Goal: Task Accomplishment & Management: Manage account settings

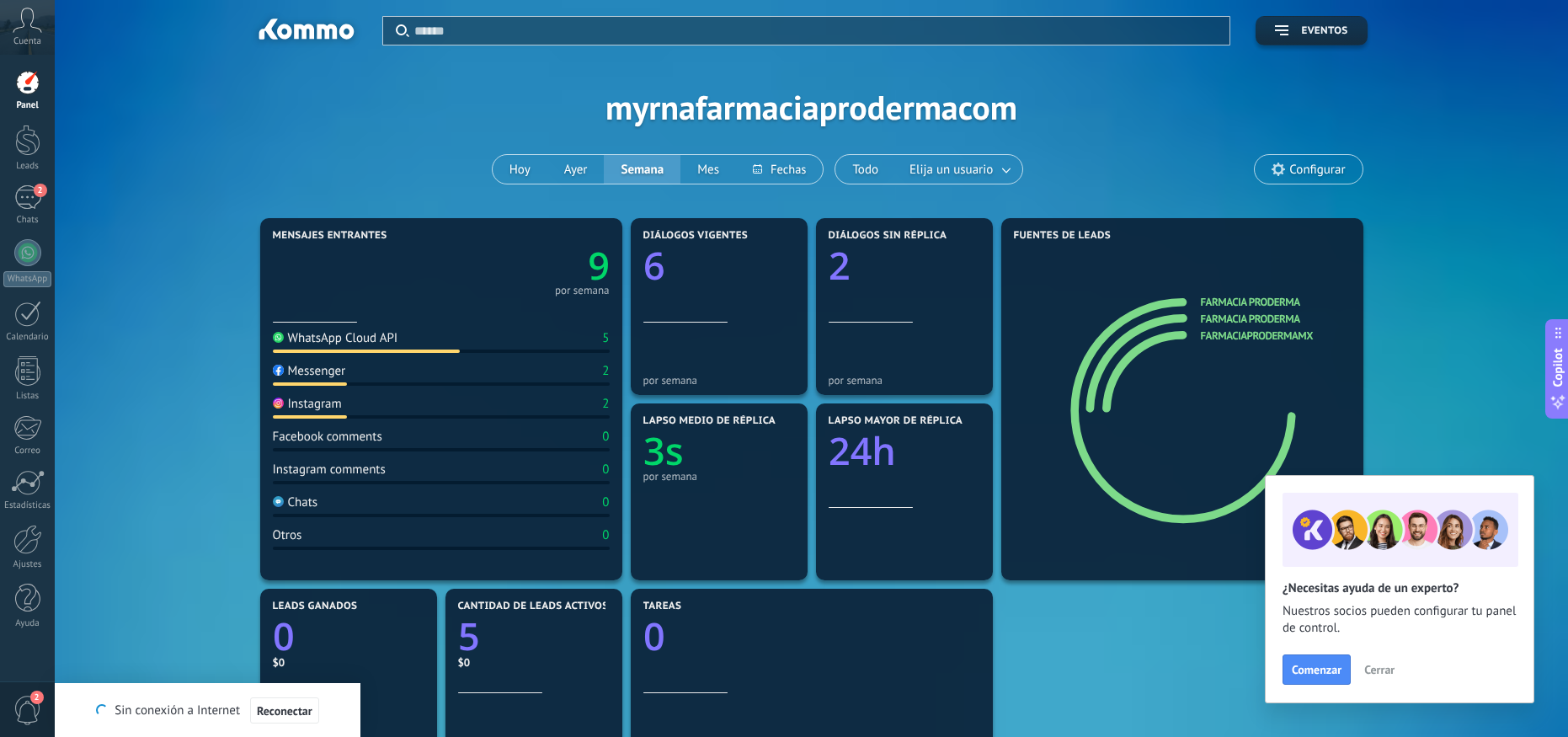
click at [25, 39] on span "Cuenta" at bounding box center [28, 41] width 28 height 11
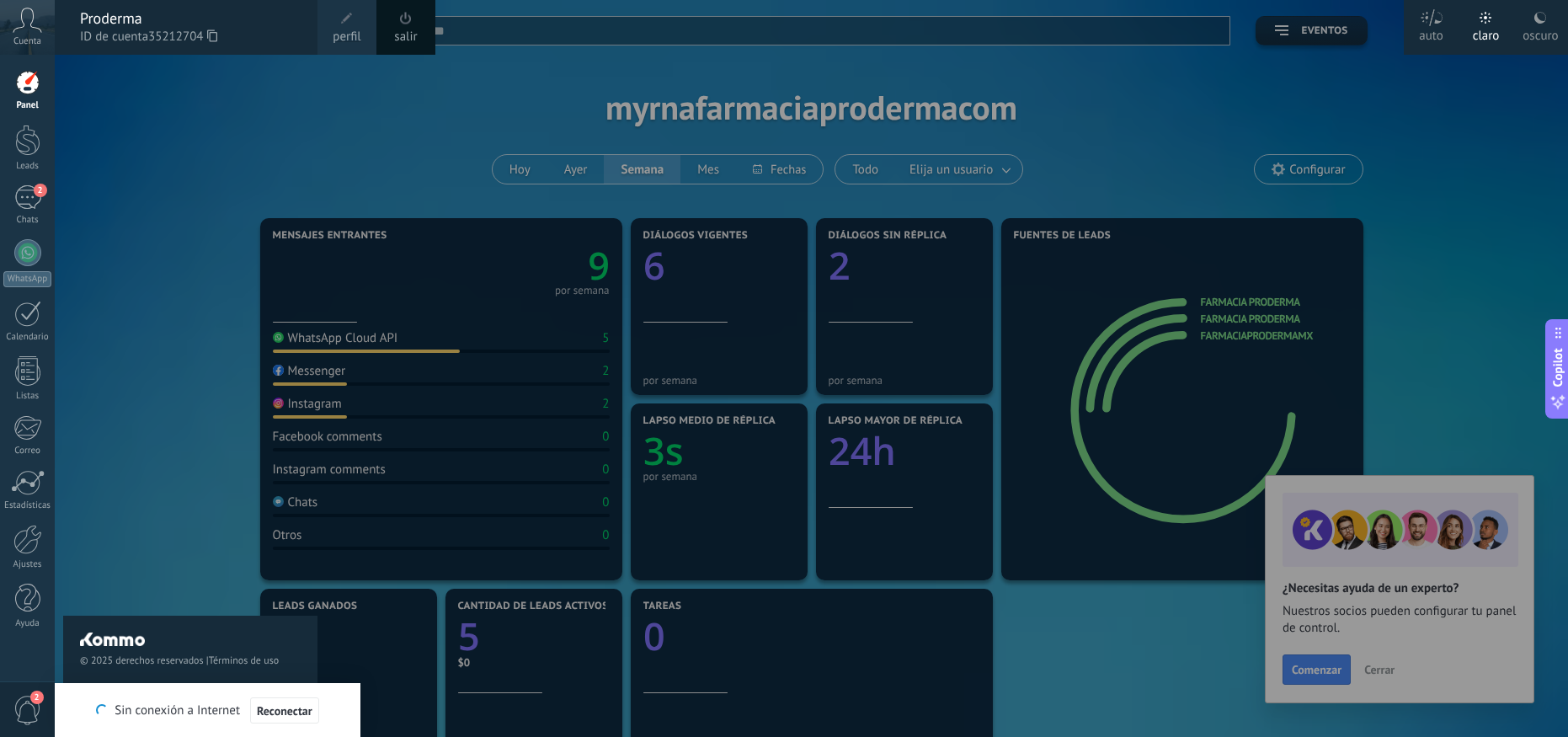
click at [25, 92] on div at bounding box center [28, 83] width 26 height 26
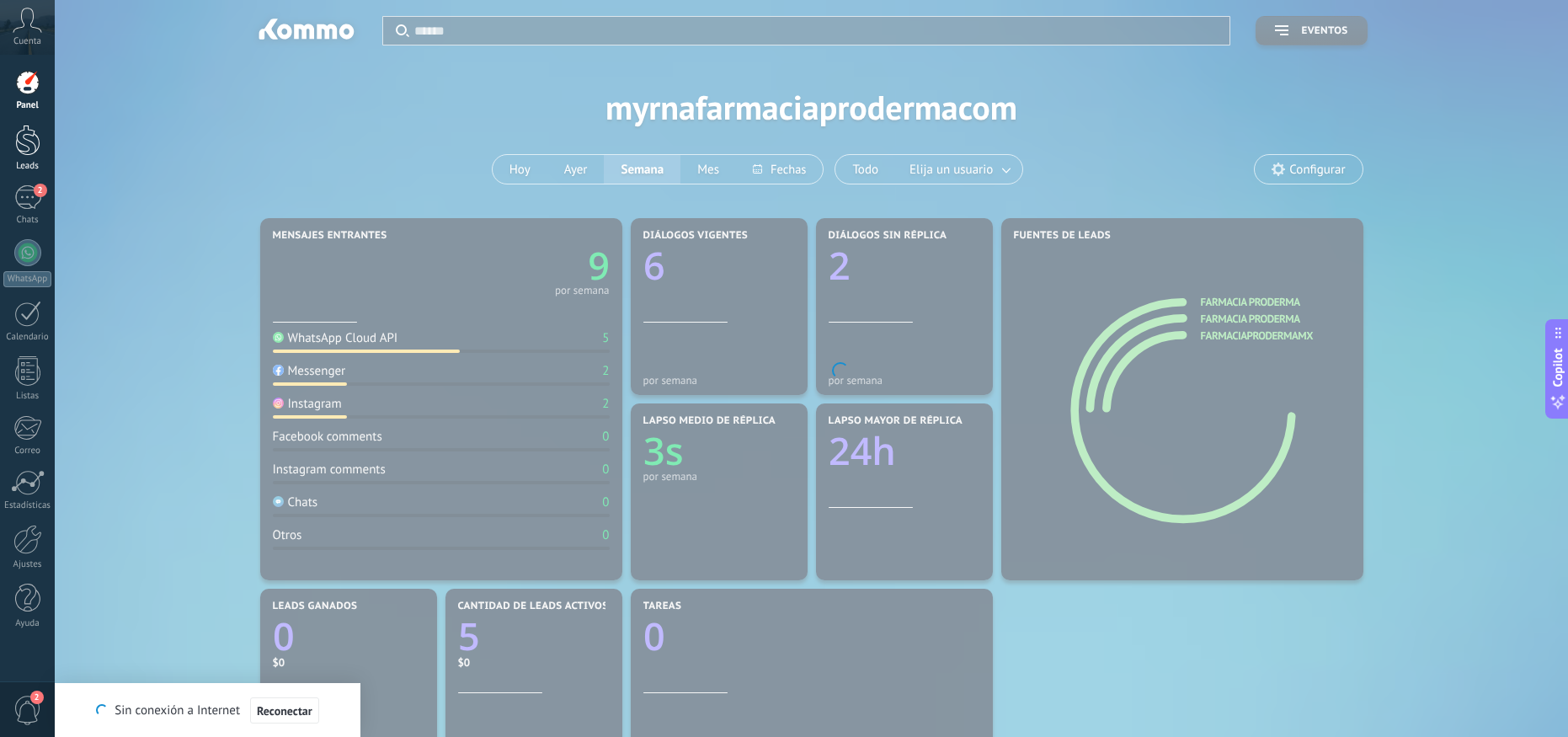
click at [20, 127] on div at bounding box center [28, 140] width 26 height 32
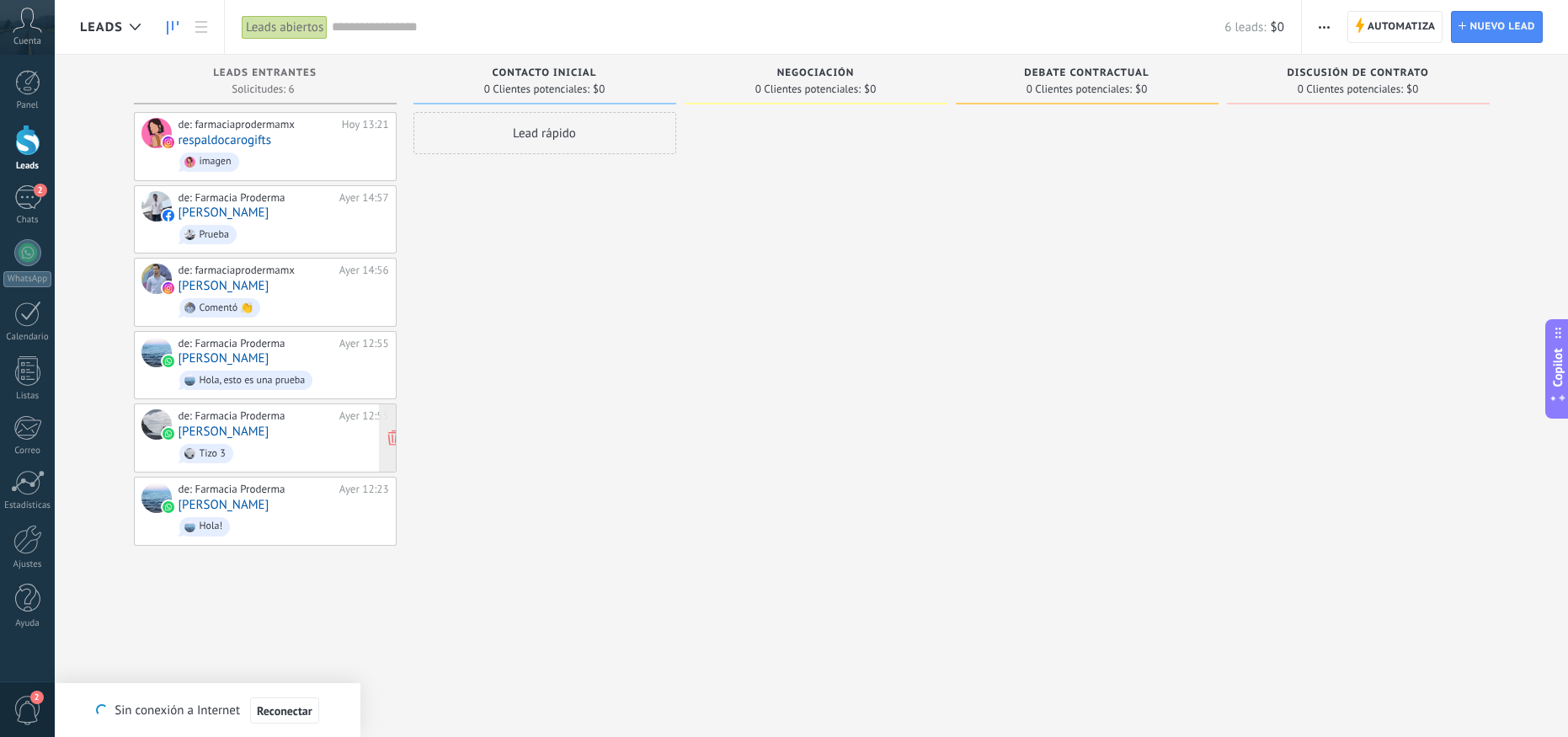
click at [277, 426] on div "de: Farmacia Proderma Ayer 12:55 Myrna Tizo 3" at bounding box center [283, 438] width 210 height 57
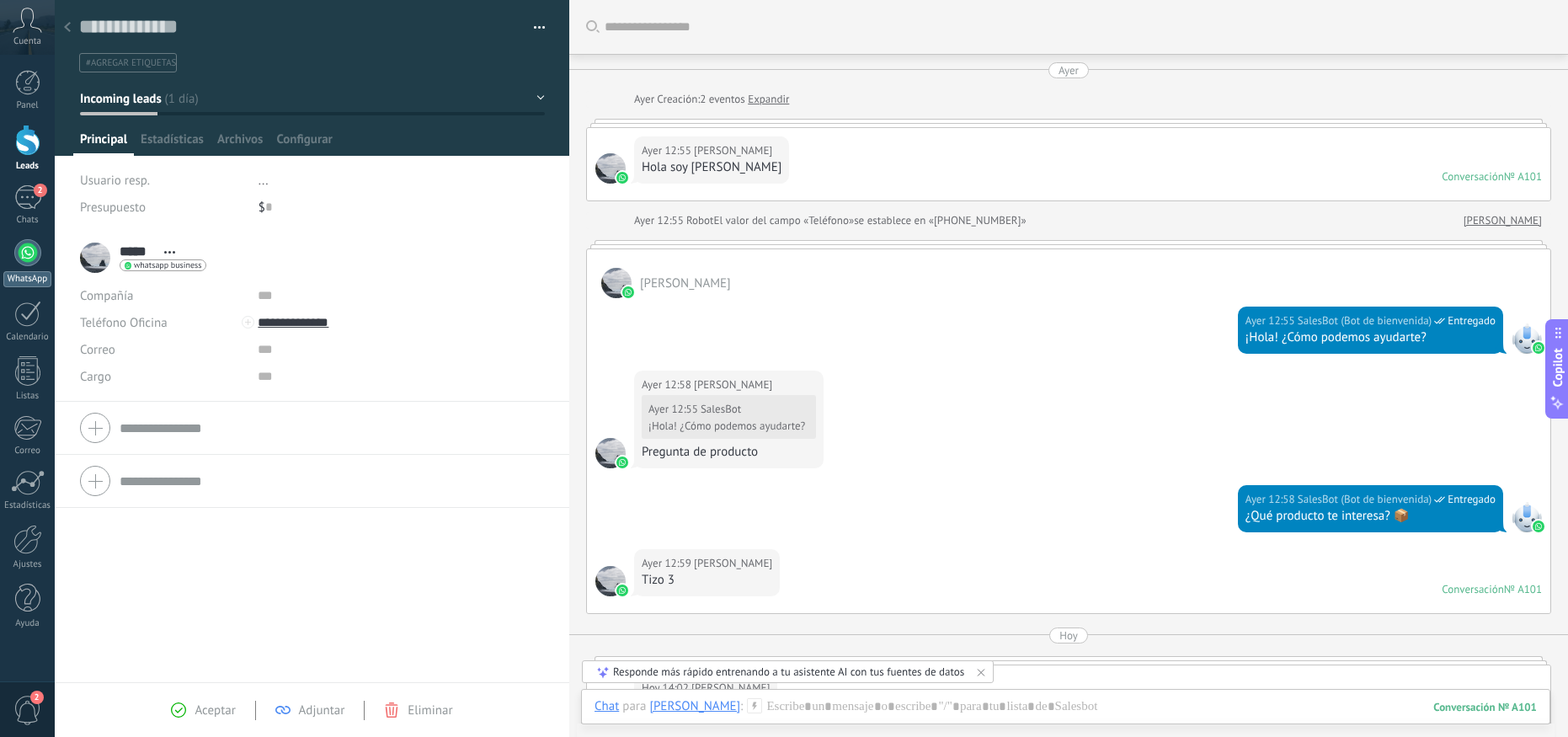
click at [21, 254] on div at bounding box center [28, 252] width 27 height 27
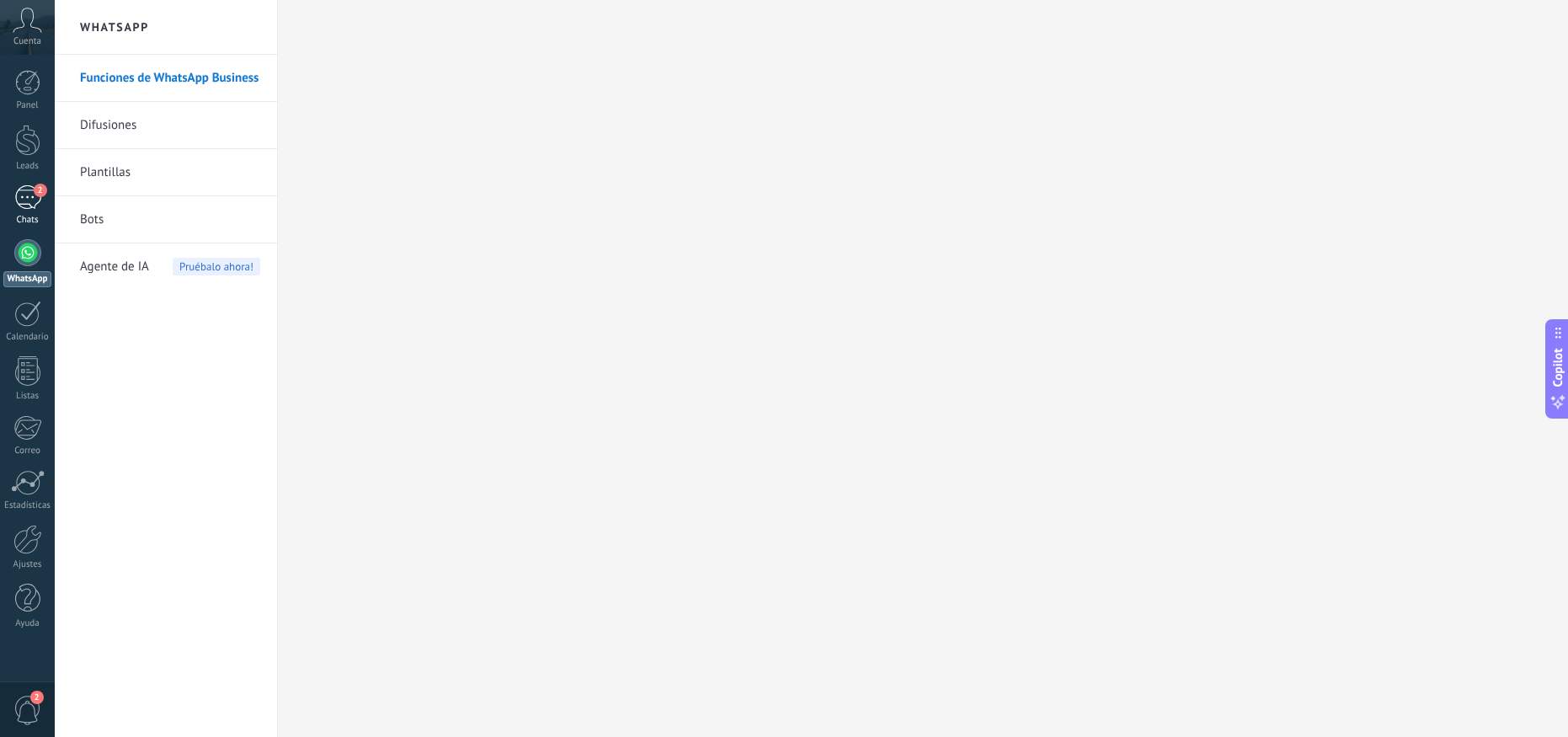
click at [32, 192] on div "2" at bounding box center [28, 197] width 27 height 25
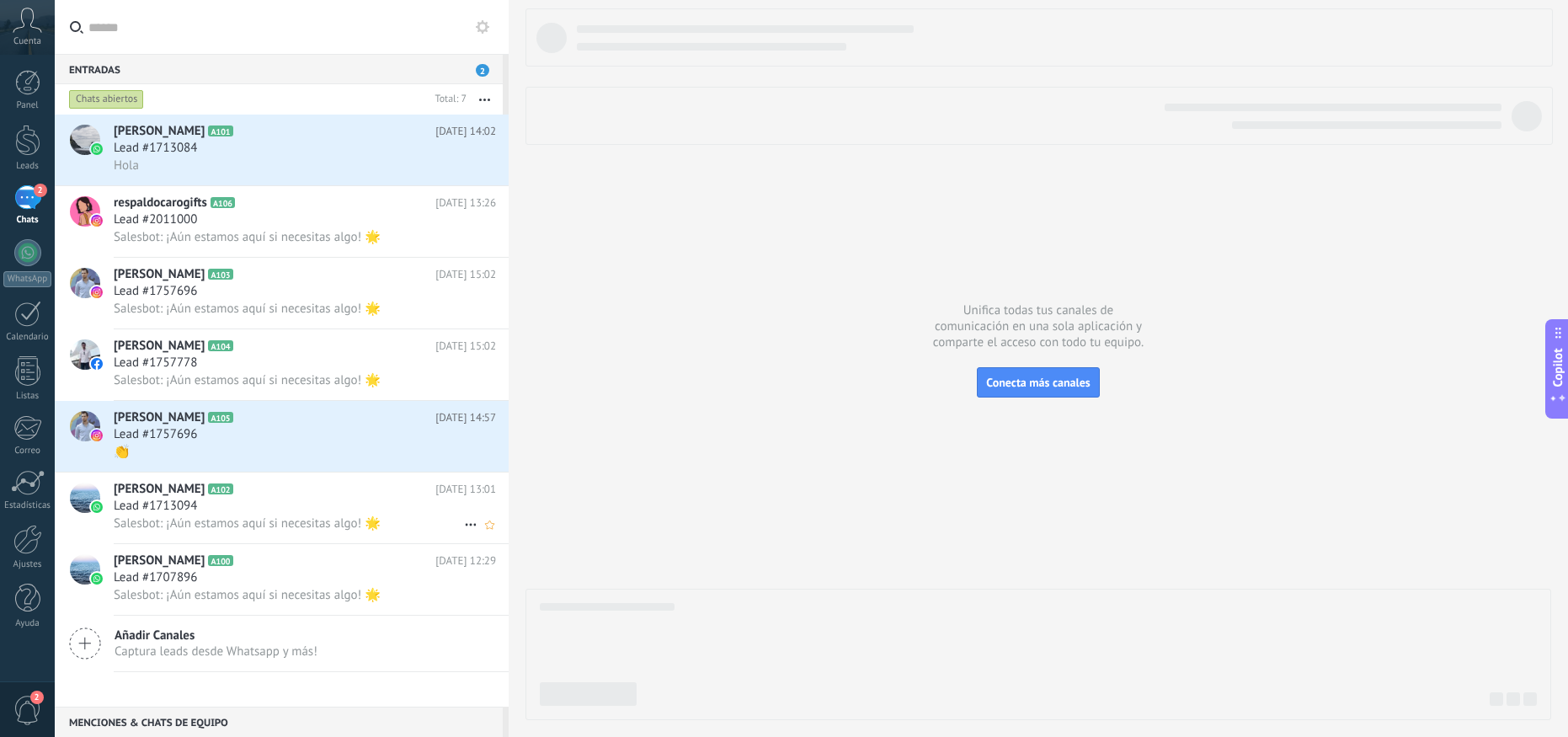
click at [232, 494] on span "A102" at bounding box center [220, 488] width 25 height 11
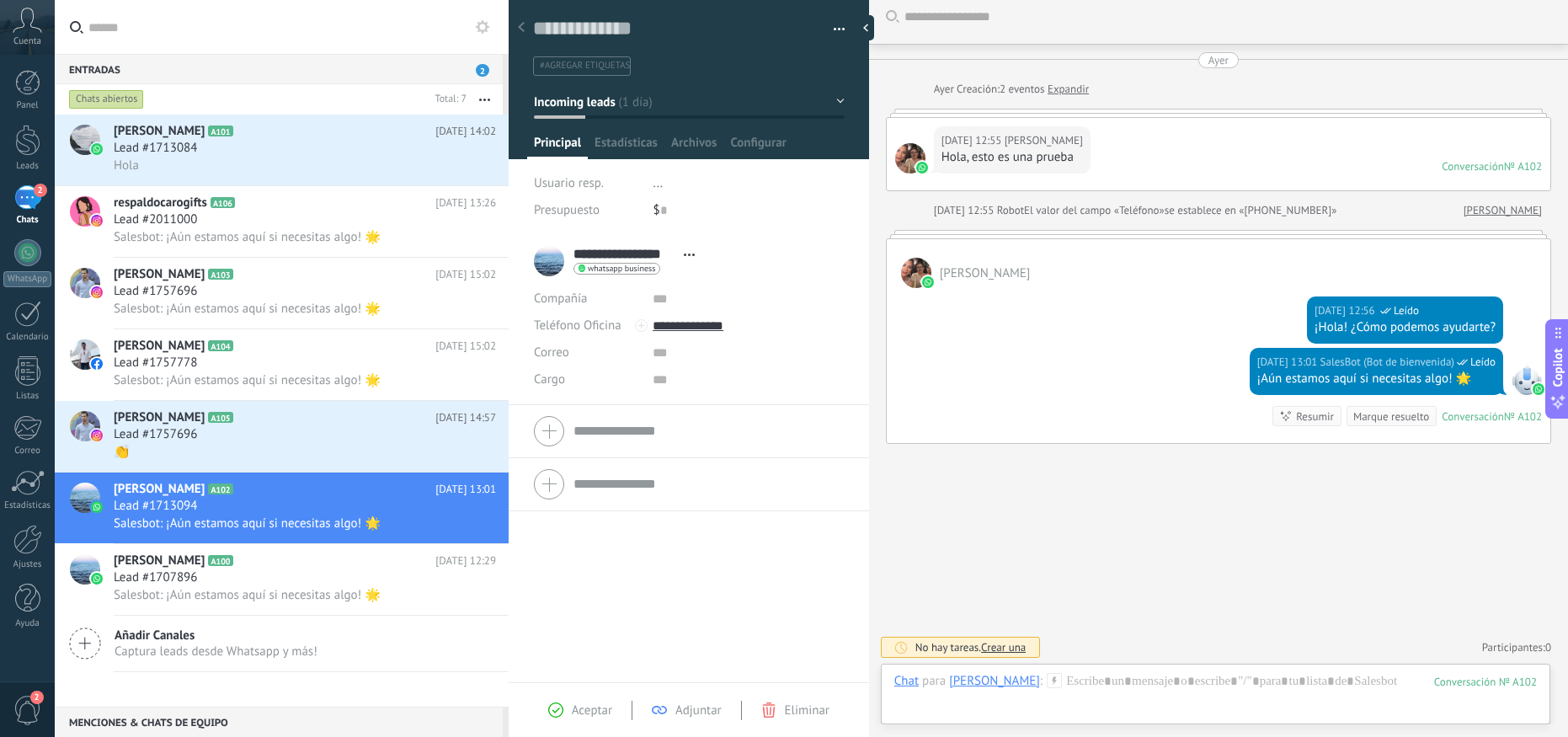
click at [37, 38] on span "Cuenta" at bounding box center [28, 41] width 28 height 11
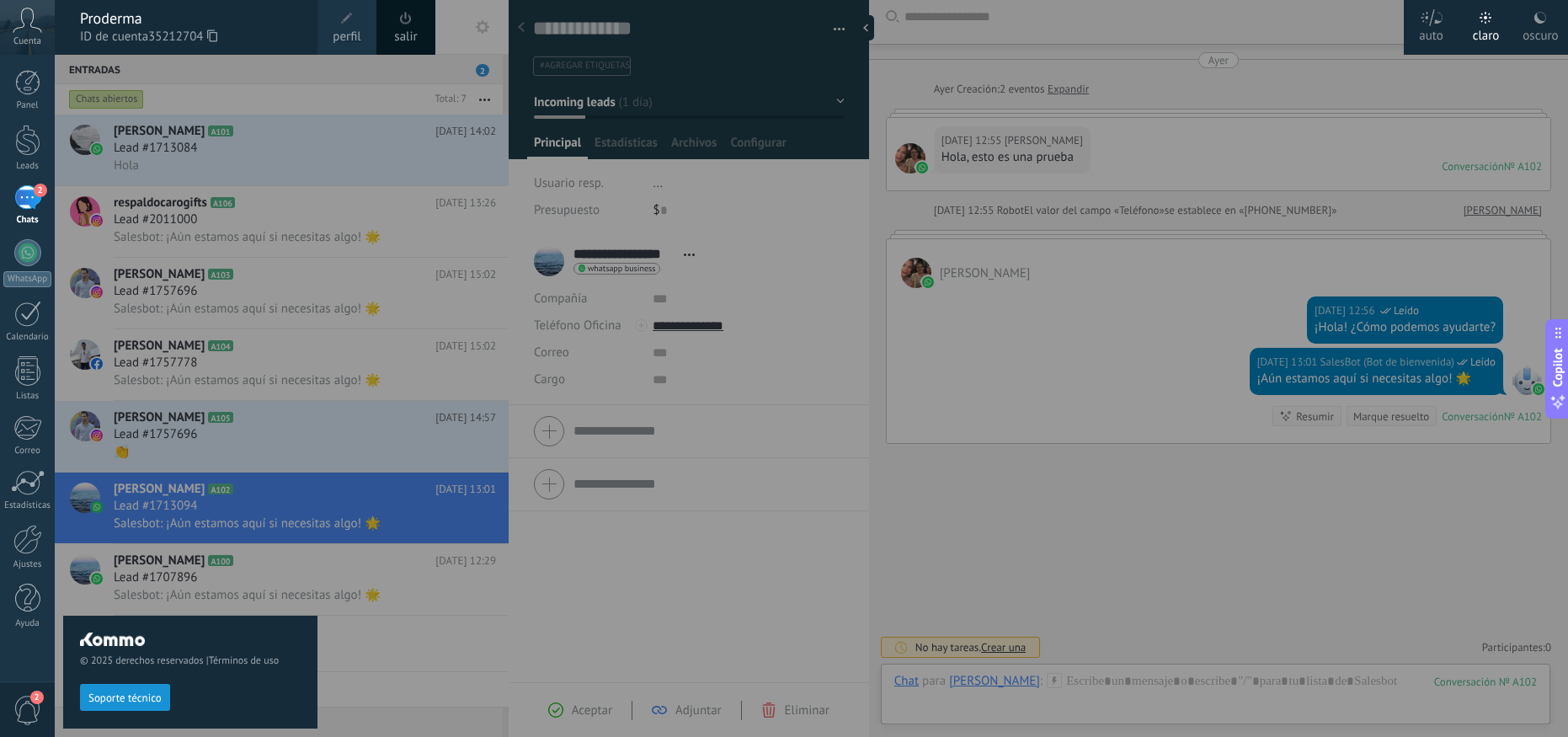
click at [346, 27] on span at bounding box center [346, 18] width 19 height 19
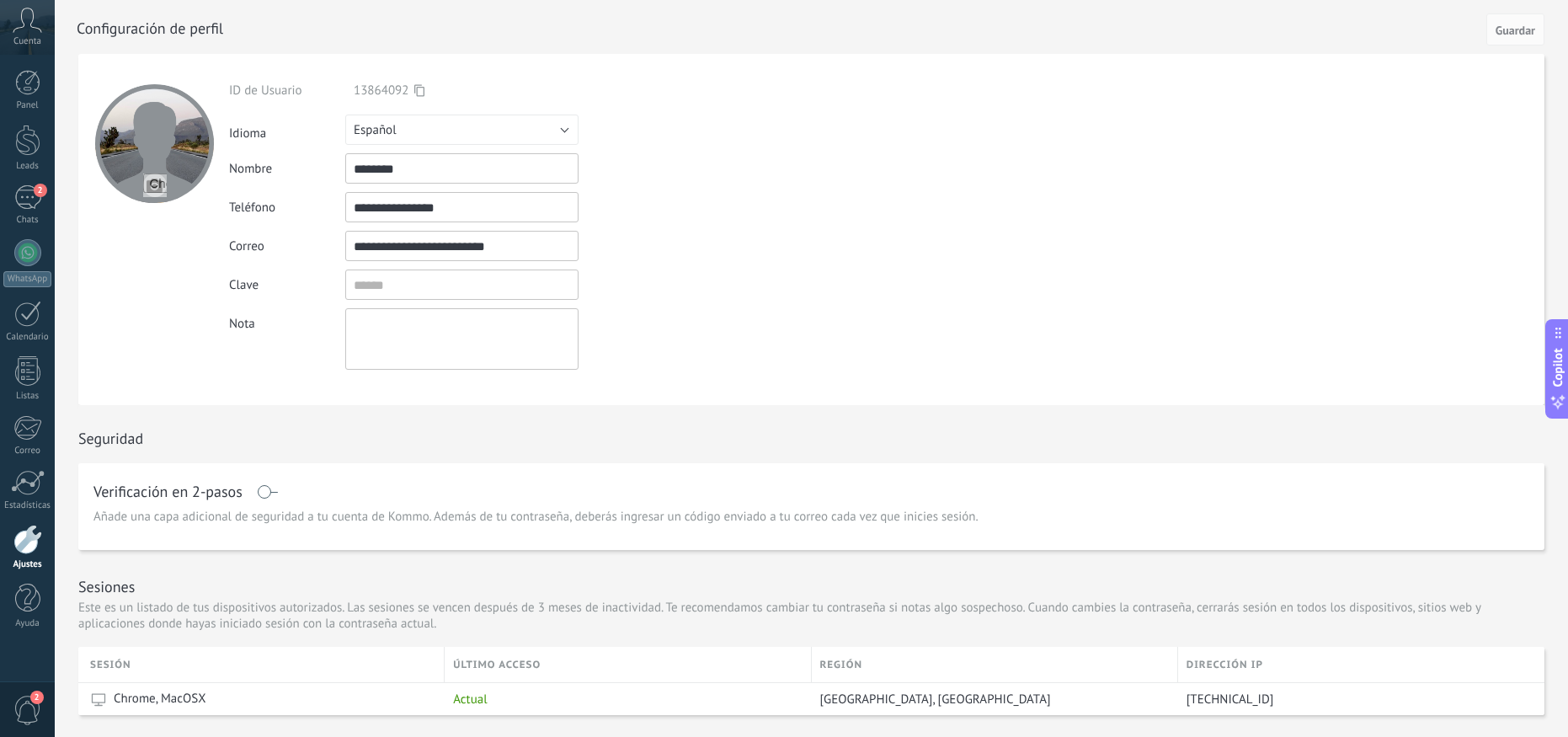
click at [1555, 388] on div "Copilot" at bounding box center [1558, 368] width 18 height 85
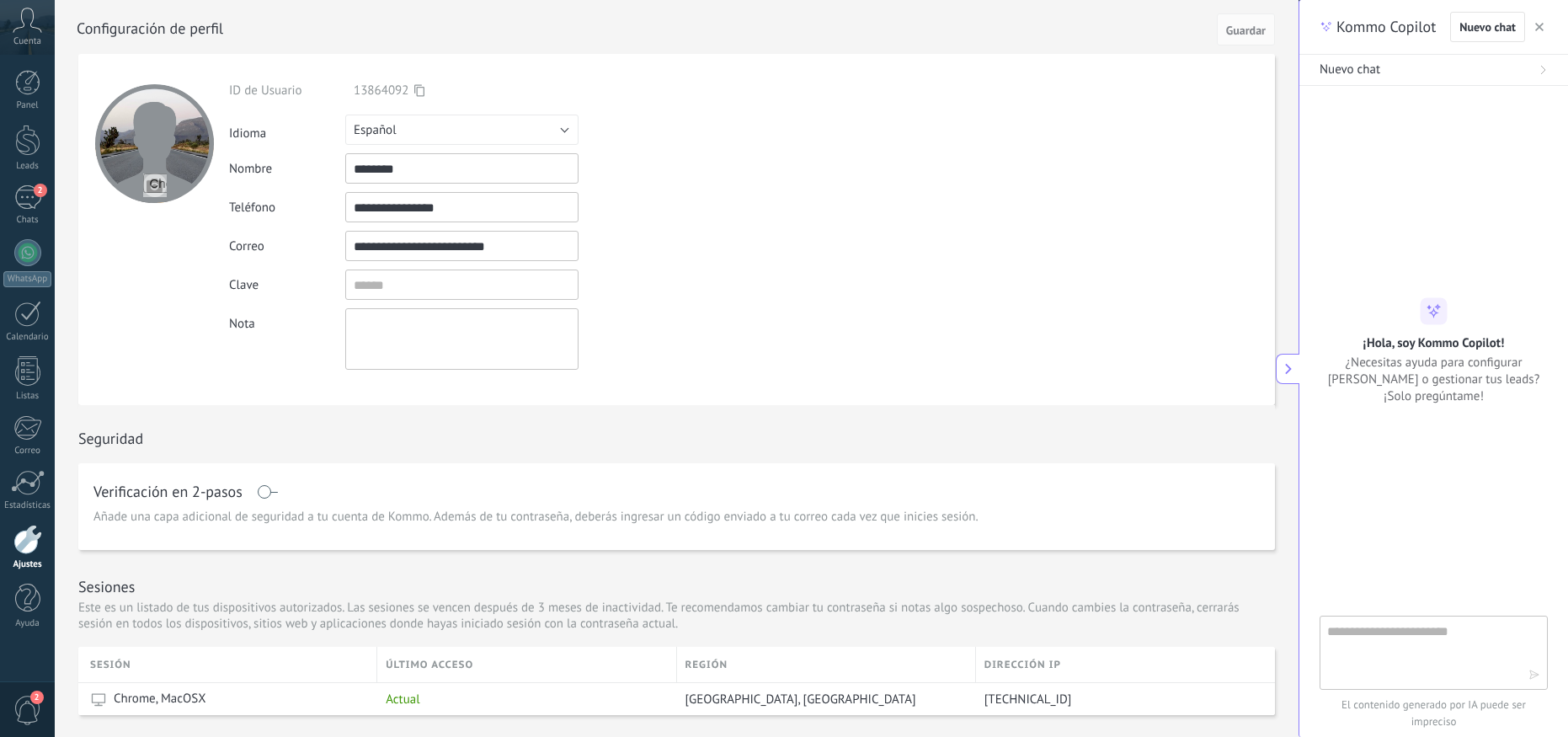
scroll to position [26, 0]
click at [1286, 366] on icon at bounding box center [1288, 369] width 12 height 12
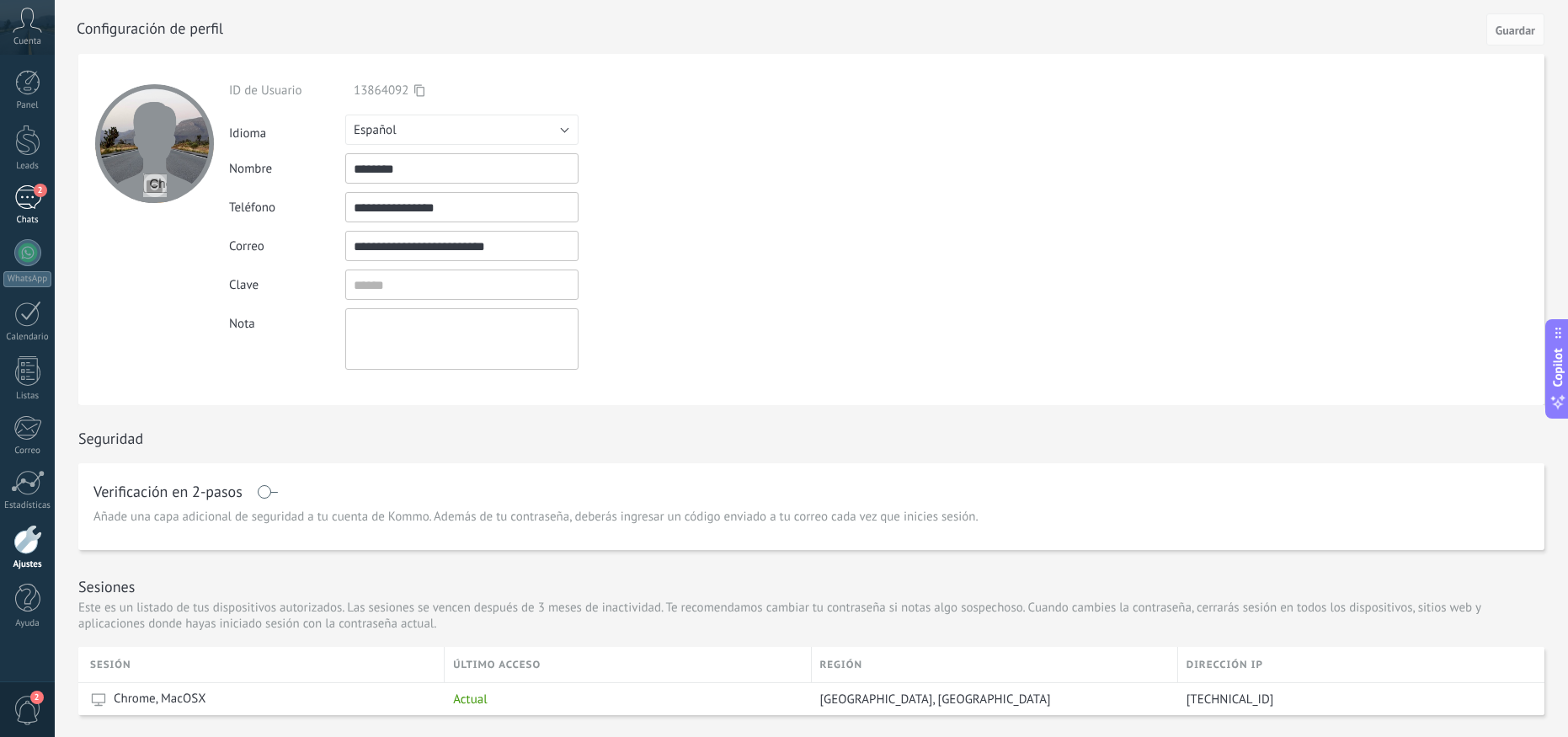
click at [17, 198] on div "2" at bounding box center [28, 197] width 27 height 25
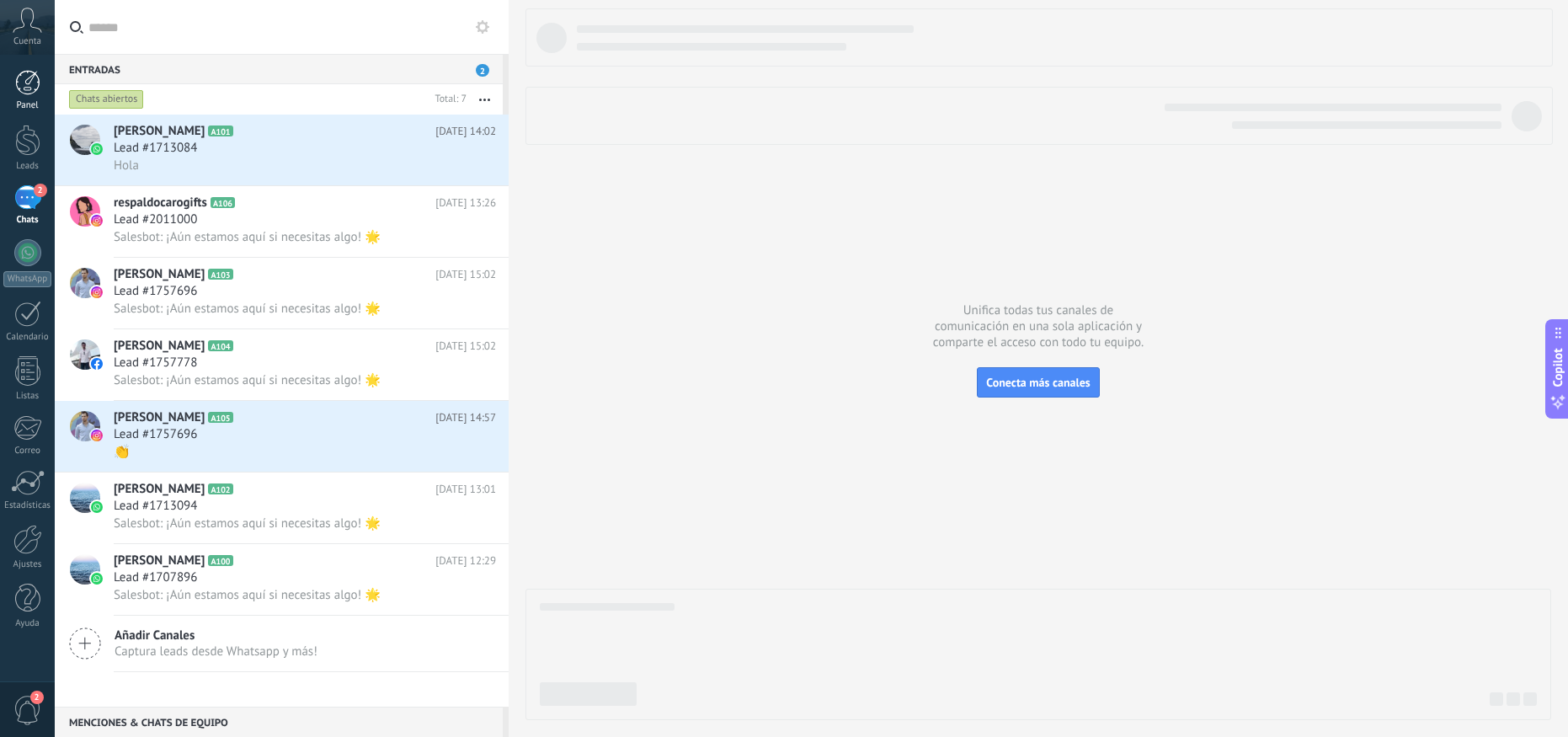
click at [29, 96] on link "Panel" at bounding box center [27, 91] width 54 height 41
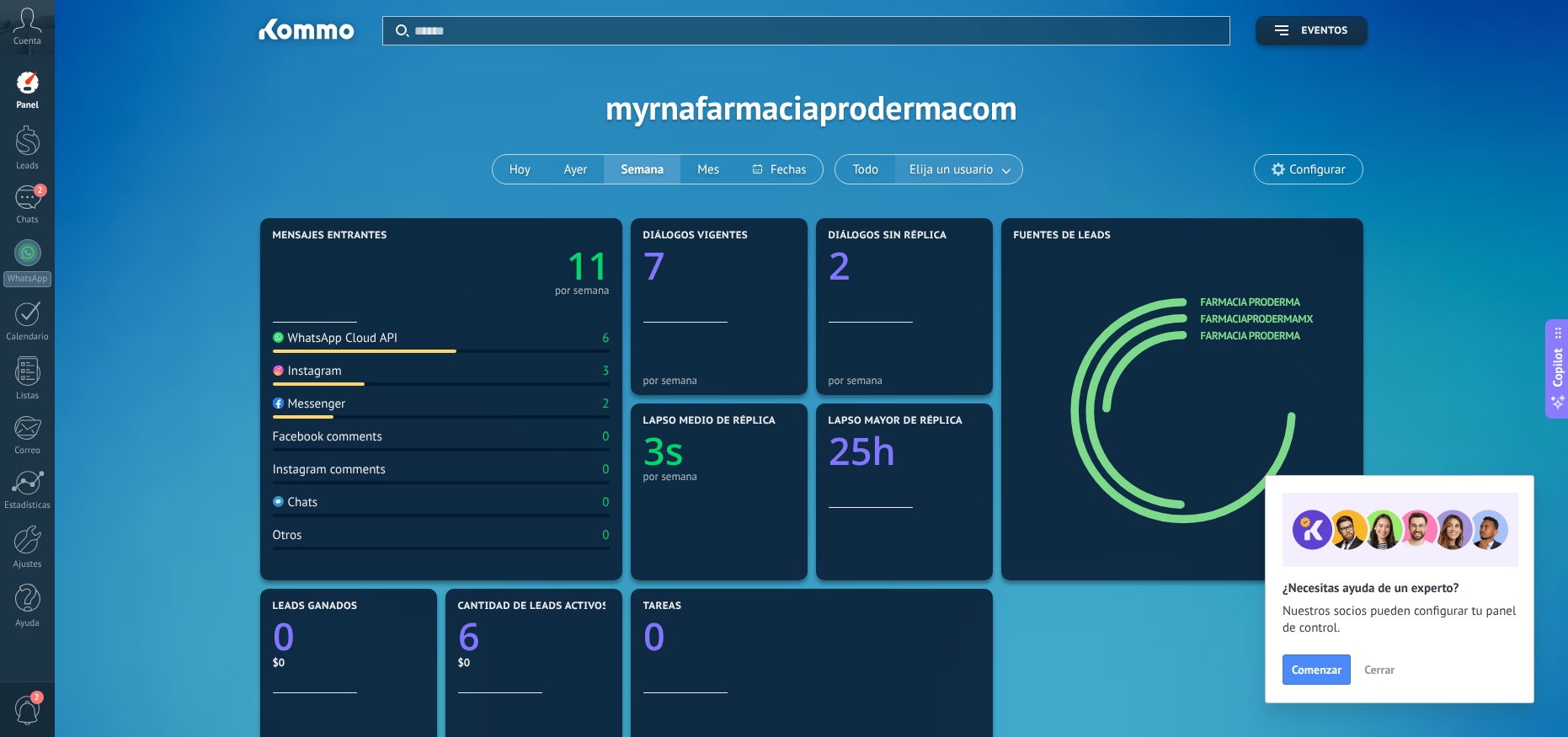
click at [1003, 173] on link at bounding box center [1007, 170] width 31 height 28
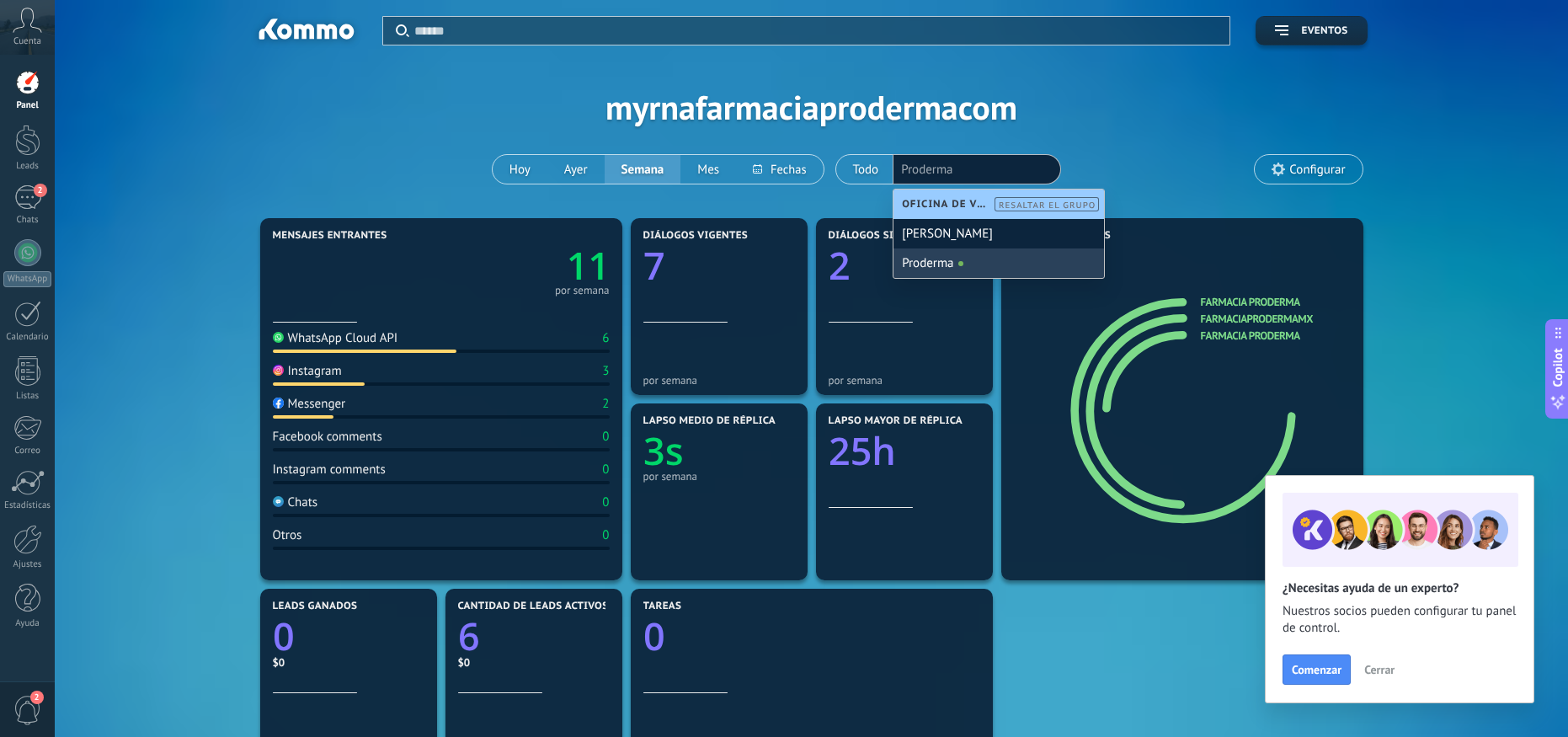
click at [969, 266] on div "Proderma" at bounding box center [998, 263] width 210 height 30
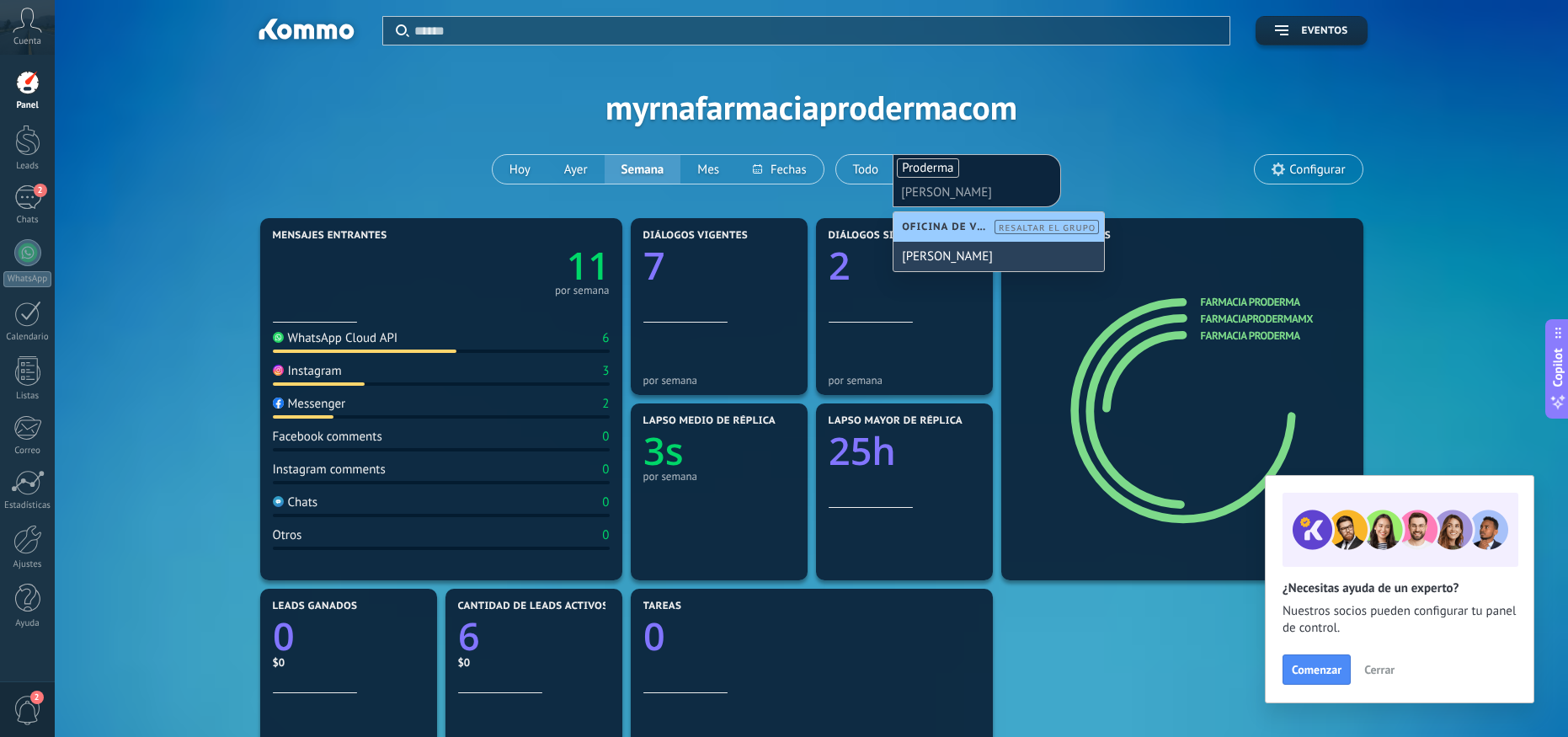
click at [970, 261] on div "[PERSON_NAME]" at bounding box center [998, 257] width 210 height 30
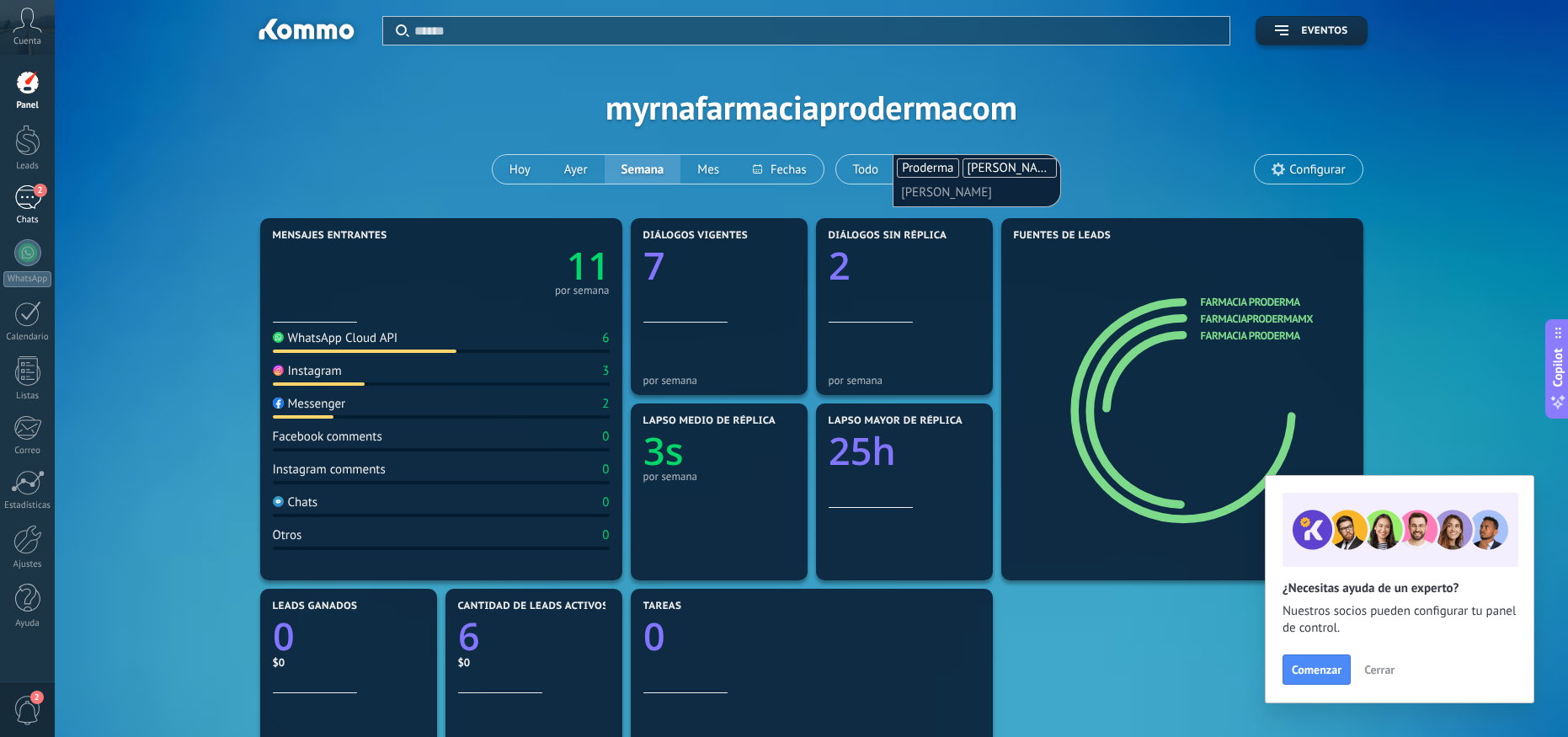
click at [30, 207] on div "2" at bounding box center [28, 197] width 27 height 25
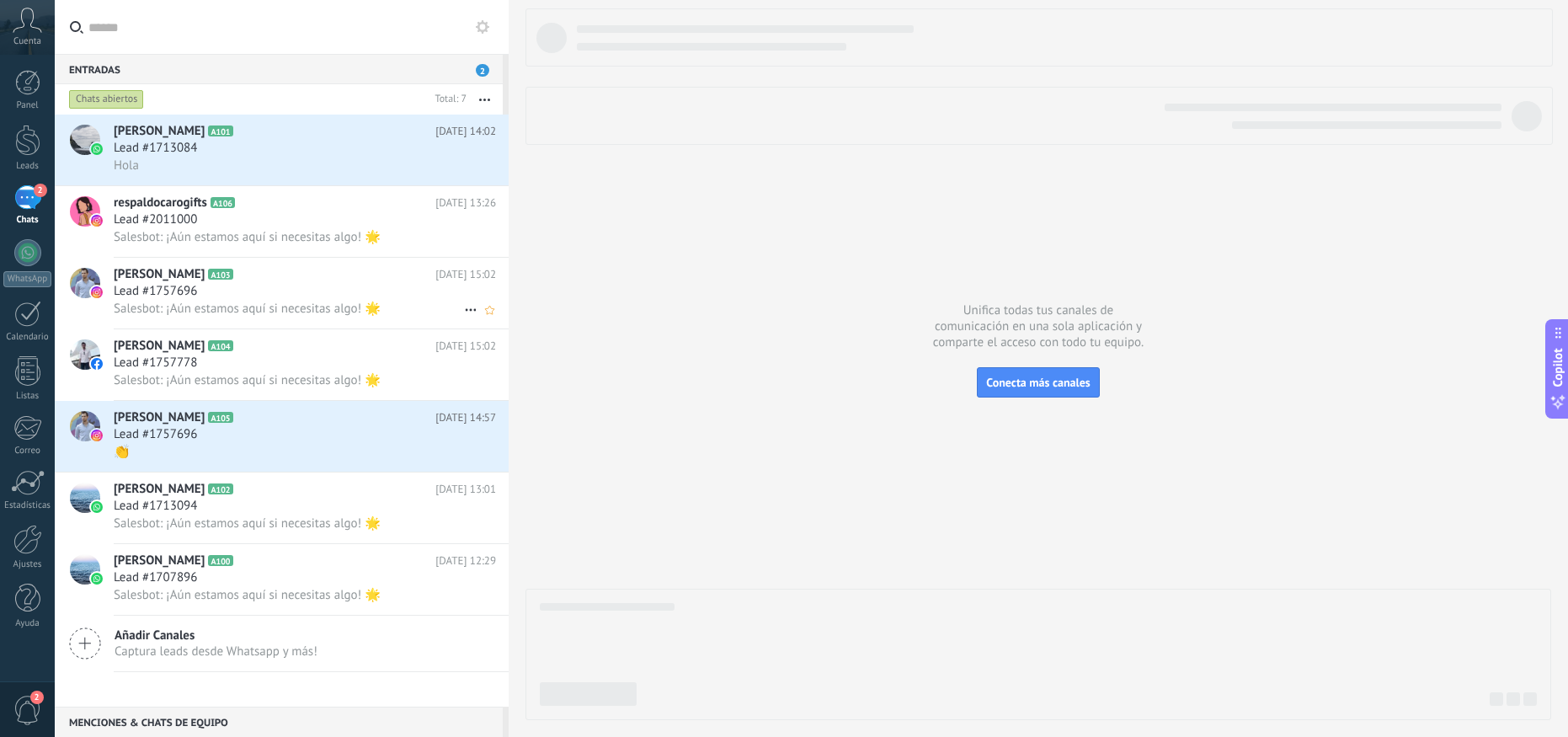
click at [102, 285] on div at bounding box center [84, 293] width 59 height 71
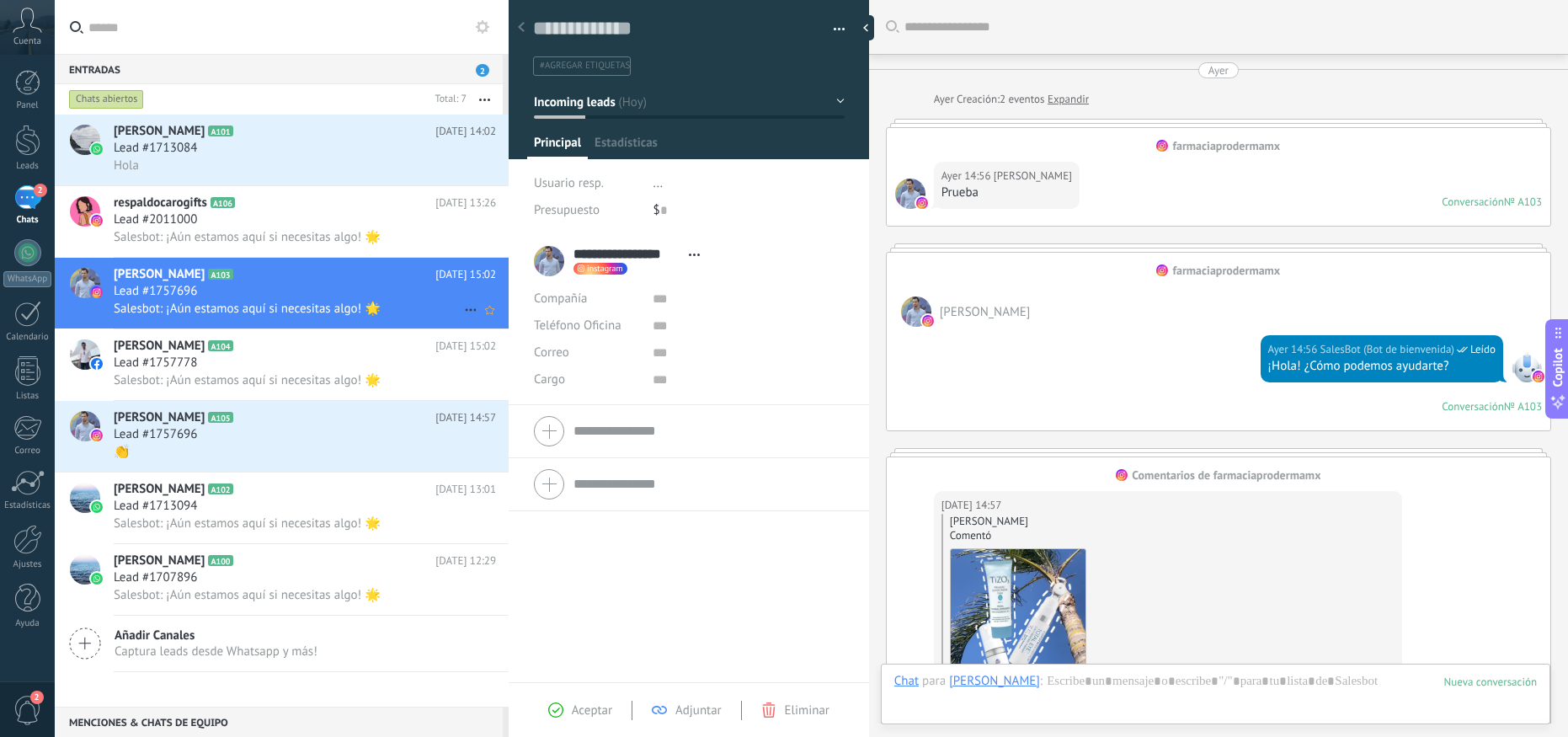
scroll to position [663, 0]
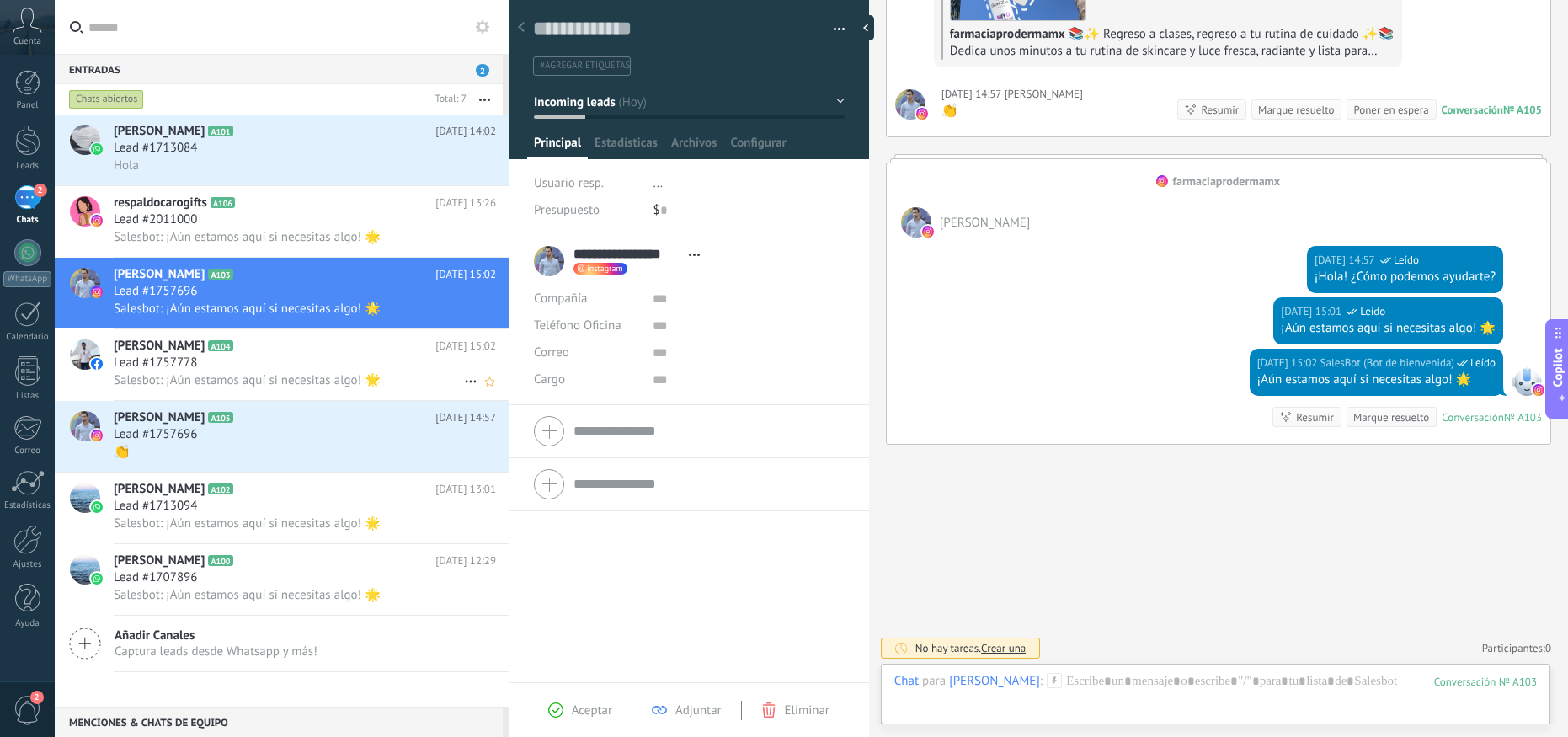
click at [101, 373] on div at bounding box center [84, 365] width 59 height 71
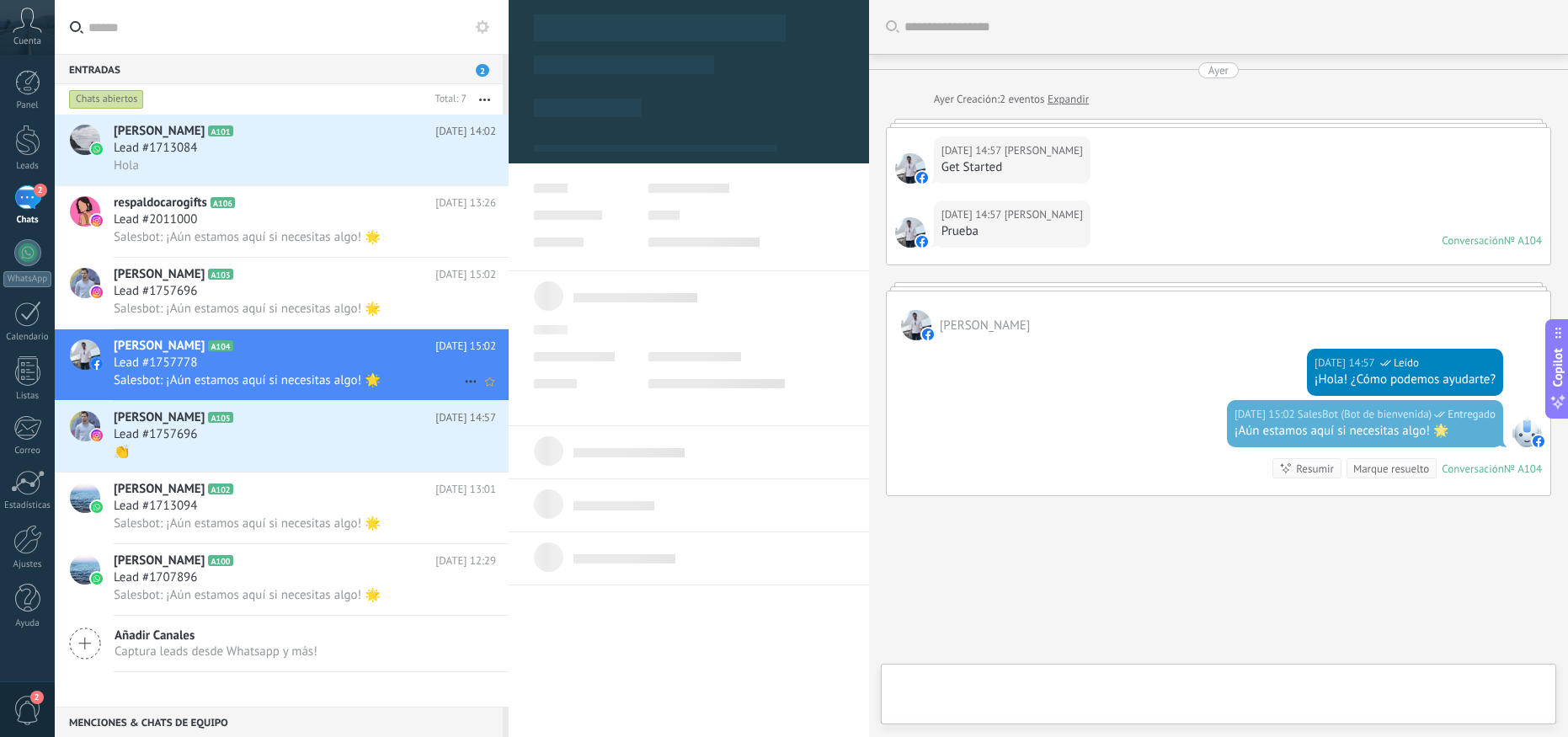
scroll to position [52, 0]
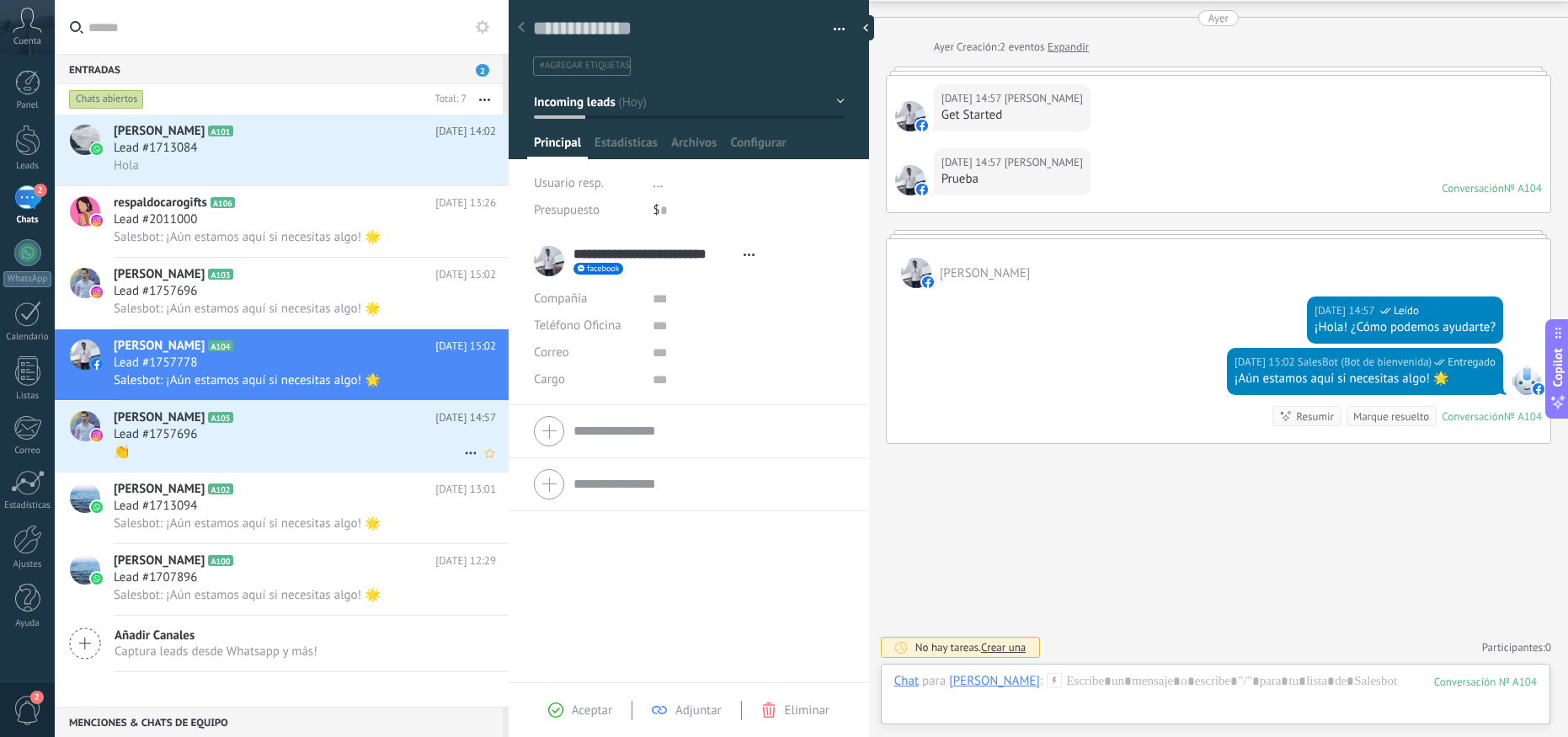
click at [317, 453] on div "👏" at bounding box center [304, 452] width 382 height 18
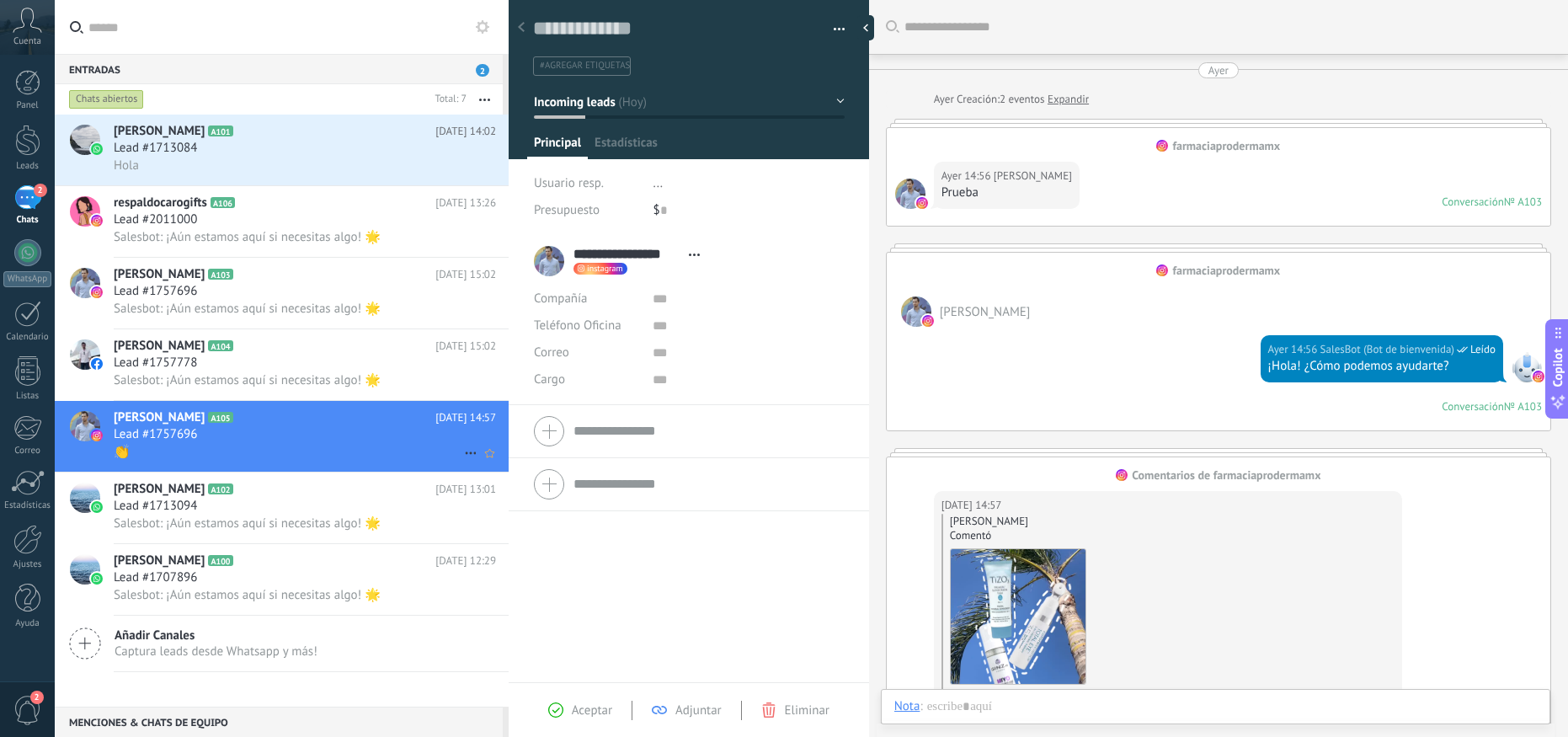
scroll to position [256, 0]
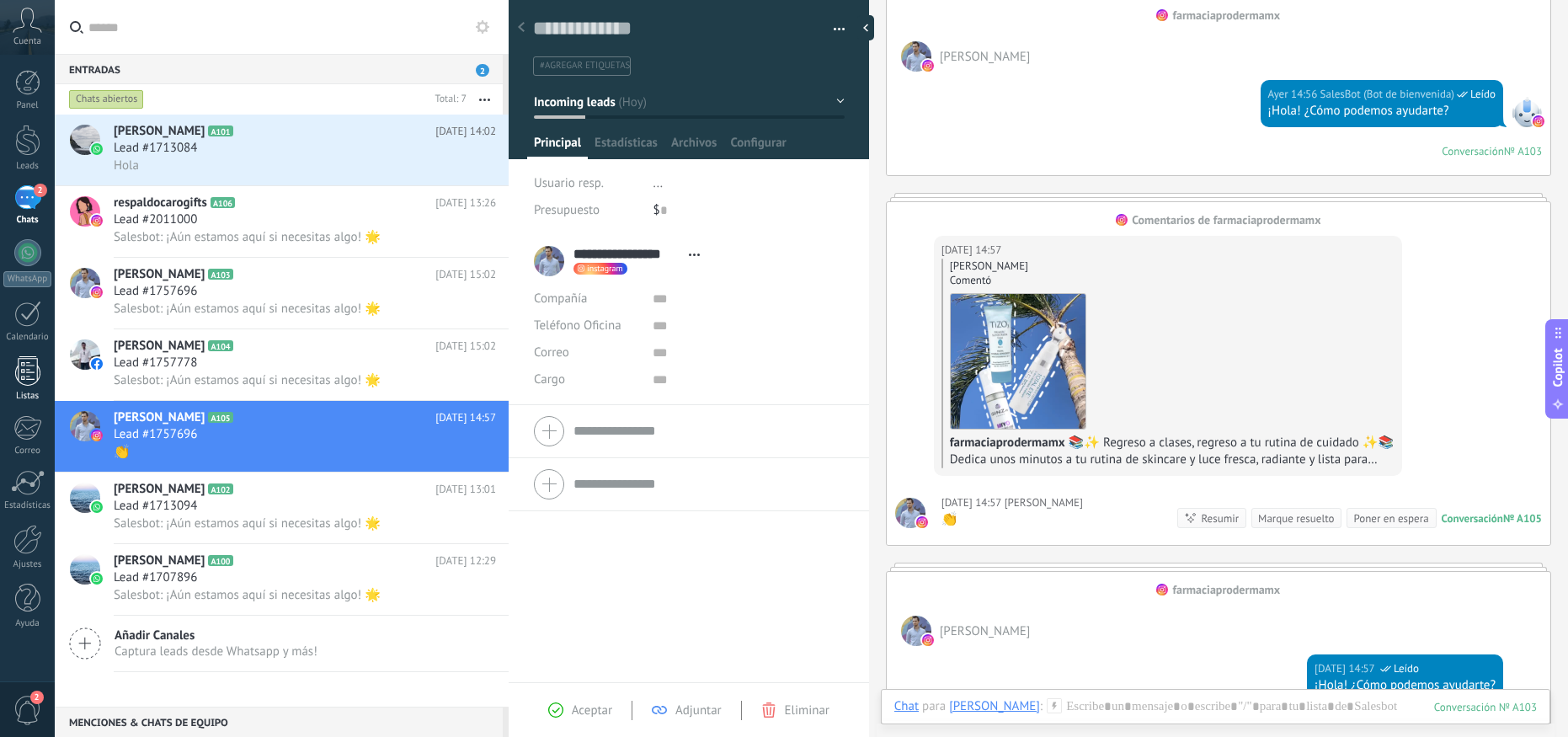
click at [29, 370] on div at bounding box center [28, 371] width 26 height 30
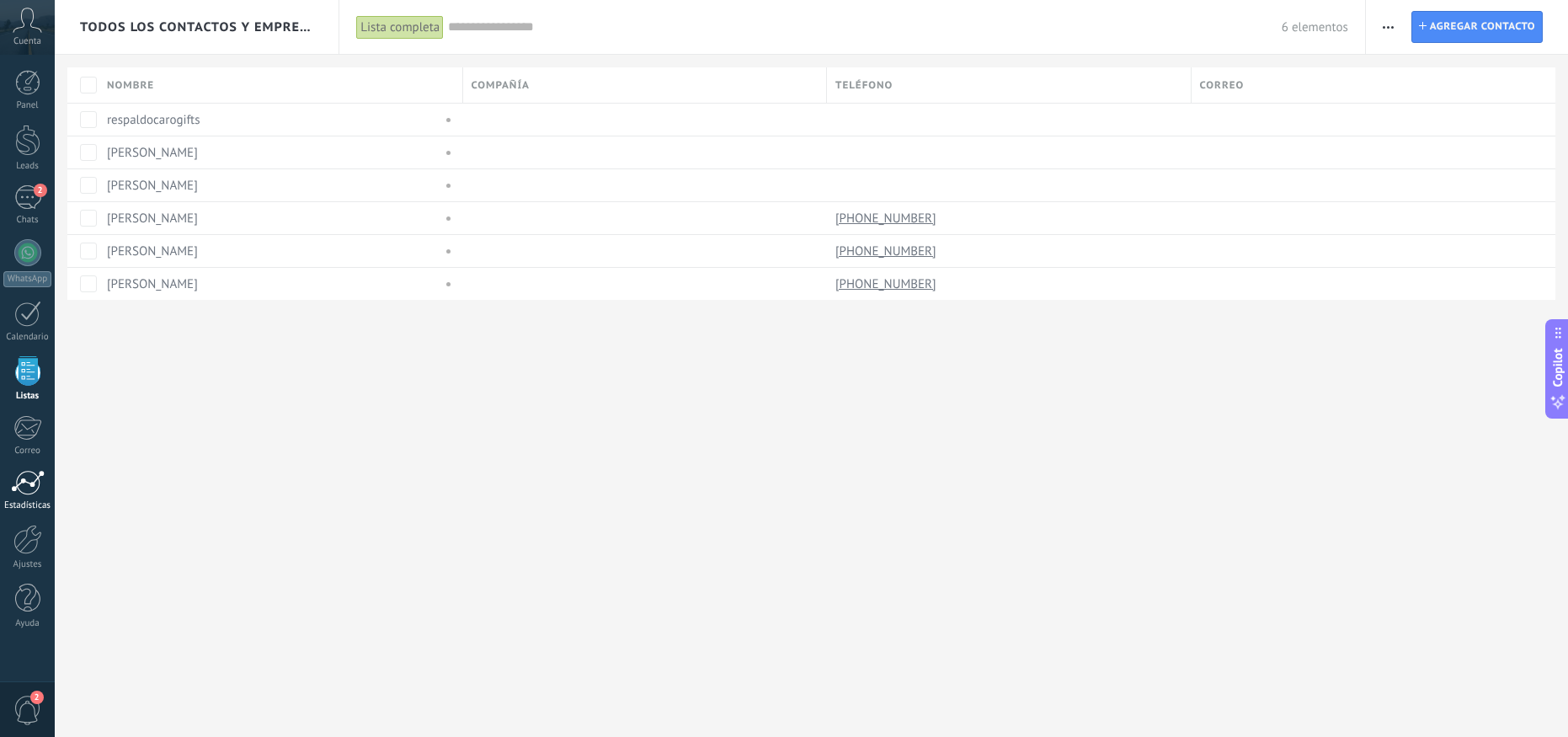
click at [29, 483] on div at bounding box center [28, 482] width 34 height 26
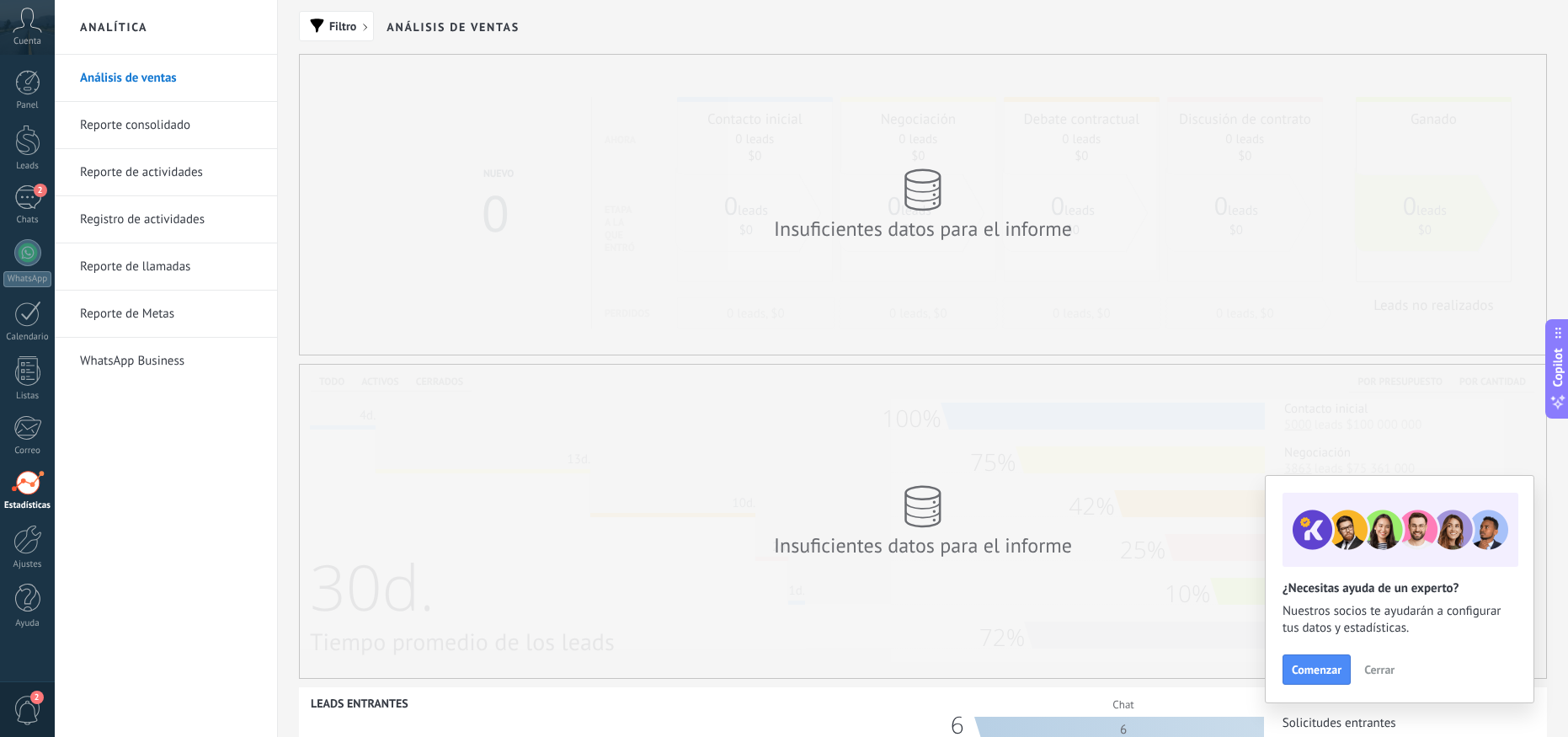
click at [30, 123] on div "Panel Leads 2 Chats WhatsApp Clientes" at bounding box center [27, 358] width 54 height 576
click at [29, 135] on div at bounding box center [28, 140] width 26 height 32
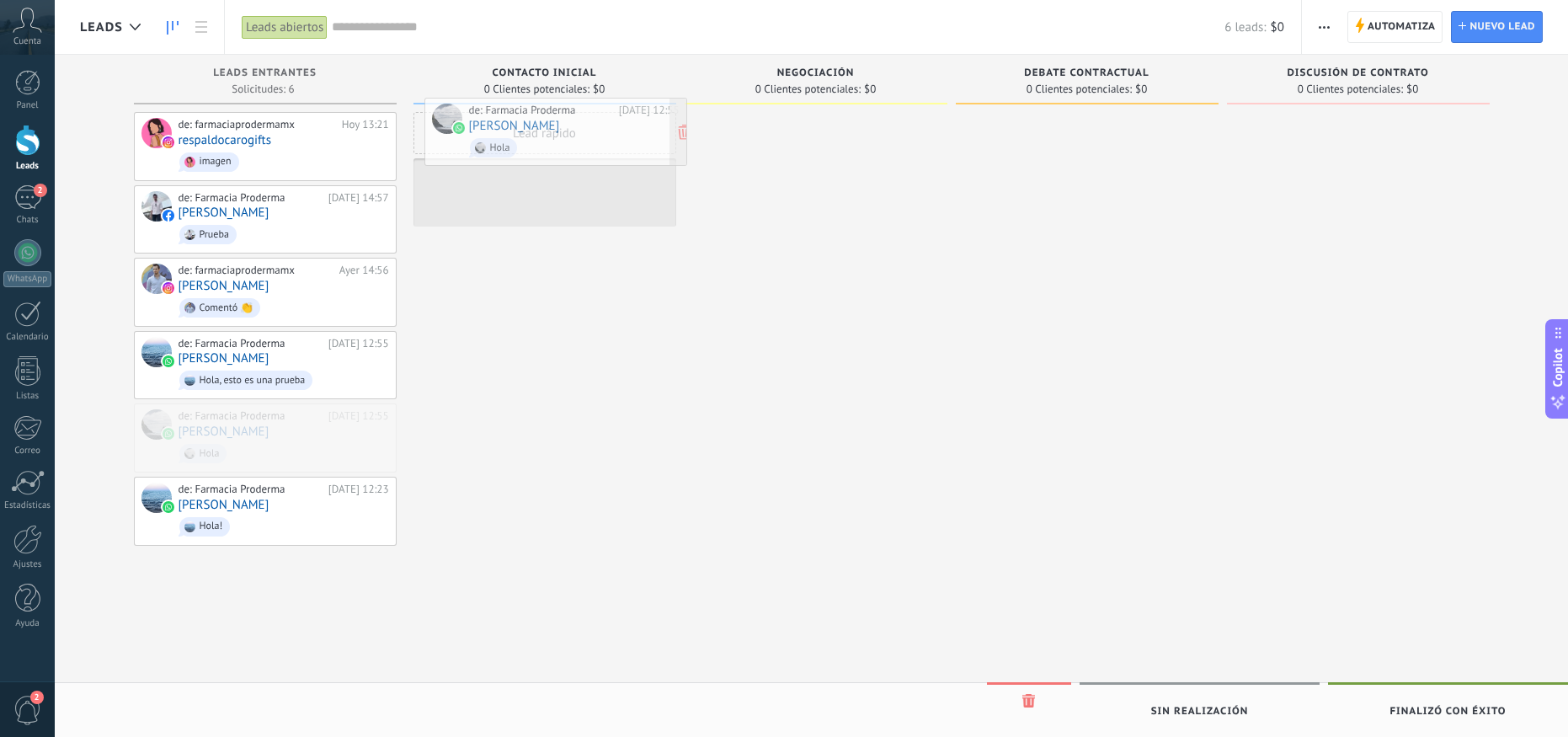
drag, startPoint x: 281, startPoint y: 446, endPoint x: 571, endPoint y: 144, distance: 418.7
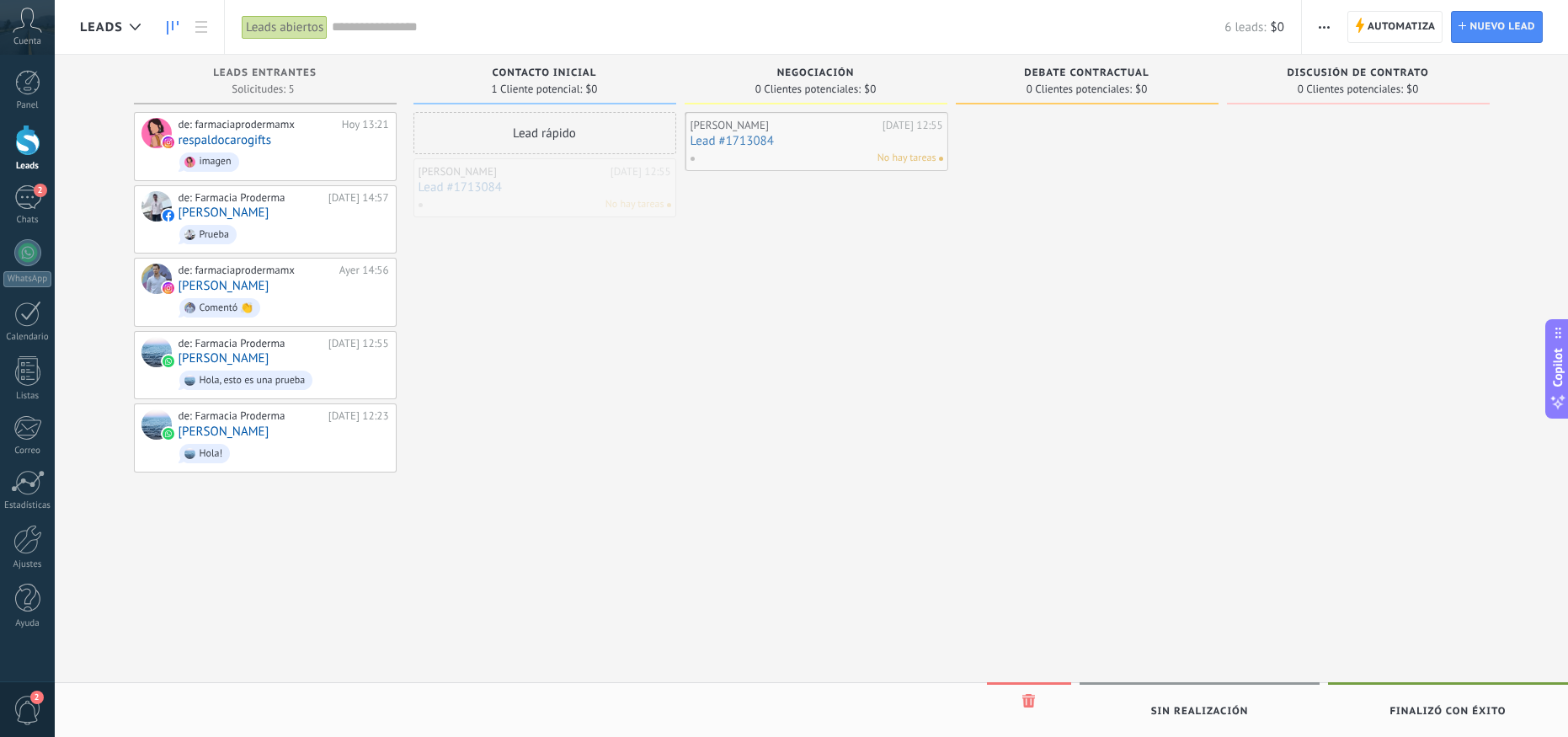
drag, startPoint x: 622, startPoint y: 183, endPoint x: 893, endPoint y: 136, distance: 275.0
drag, startPoint x: 840, startPoint y: 136, endPoint x: 610, endPoint y: 138, distance: 230.0
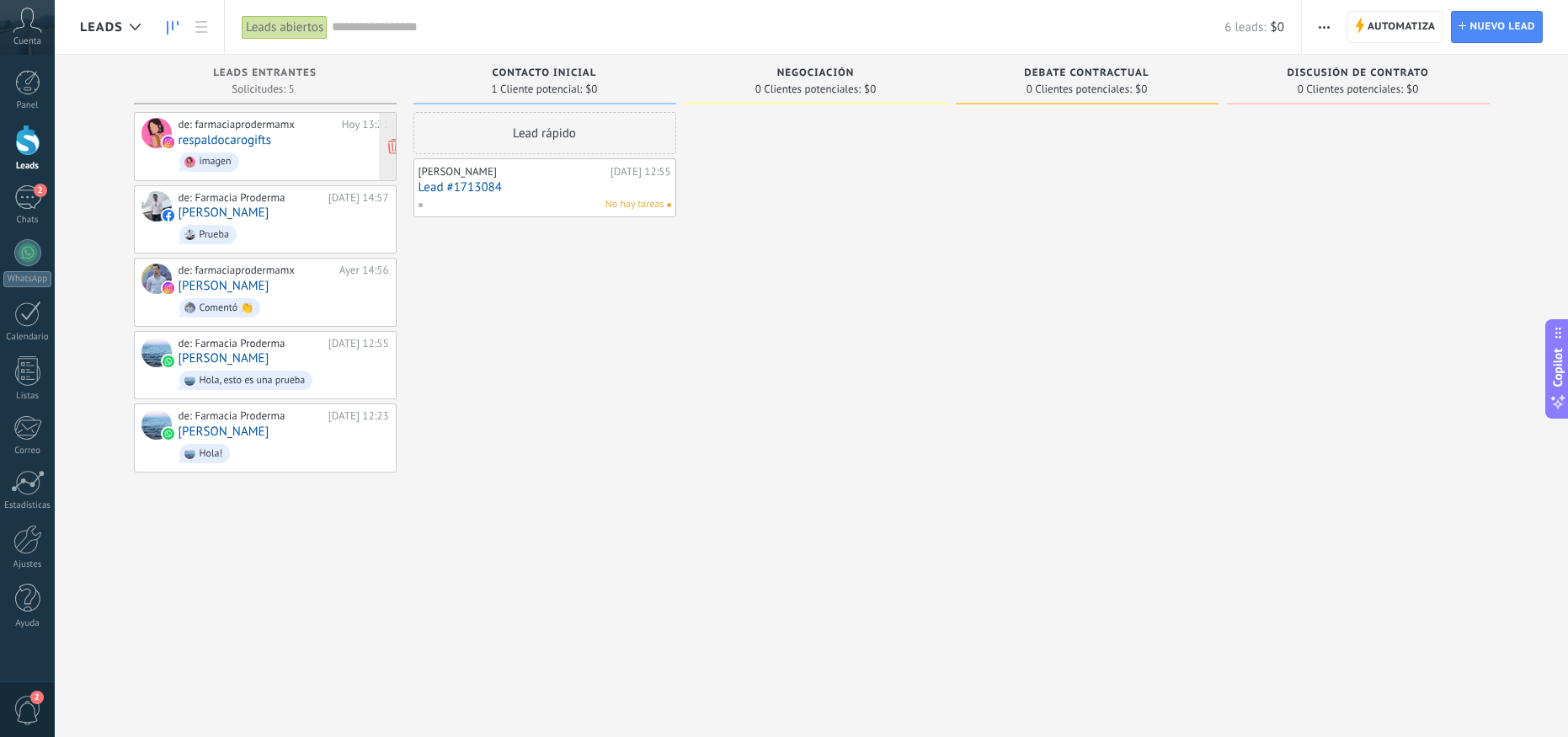
click at [290, 151] on span "imagen" at bounding box center [283, 162] width 210 height 26
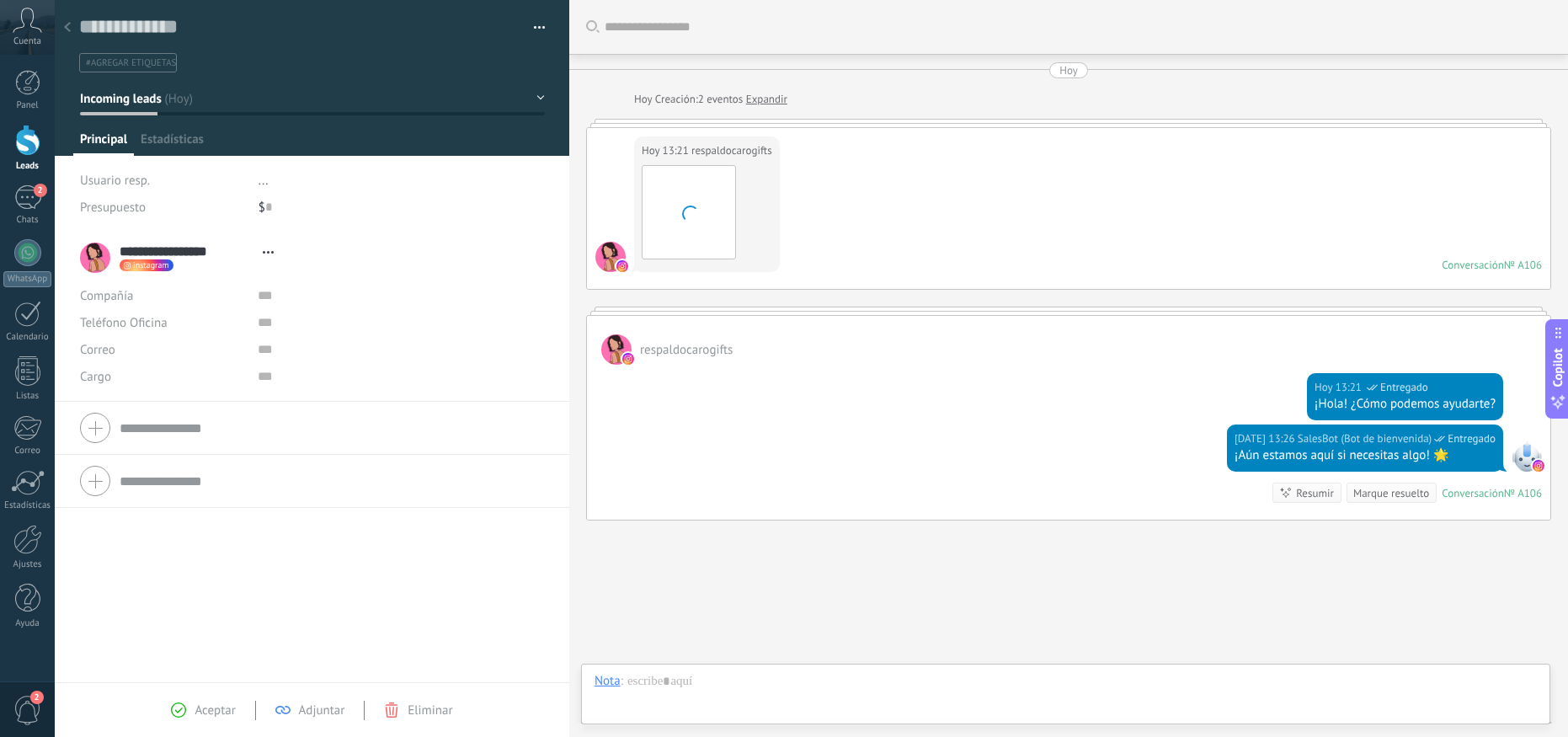
type textarea "**********"
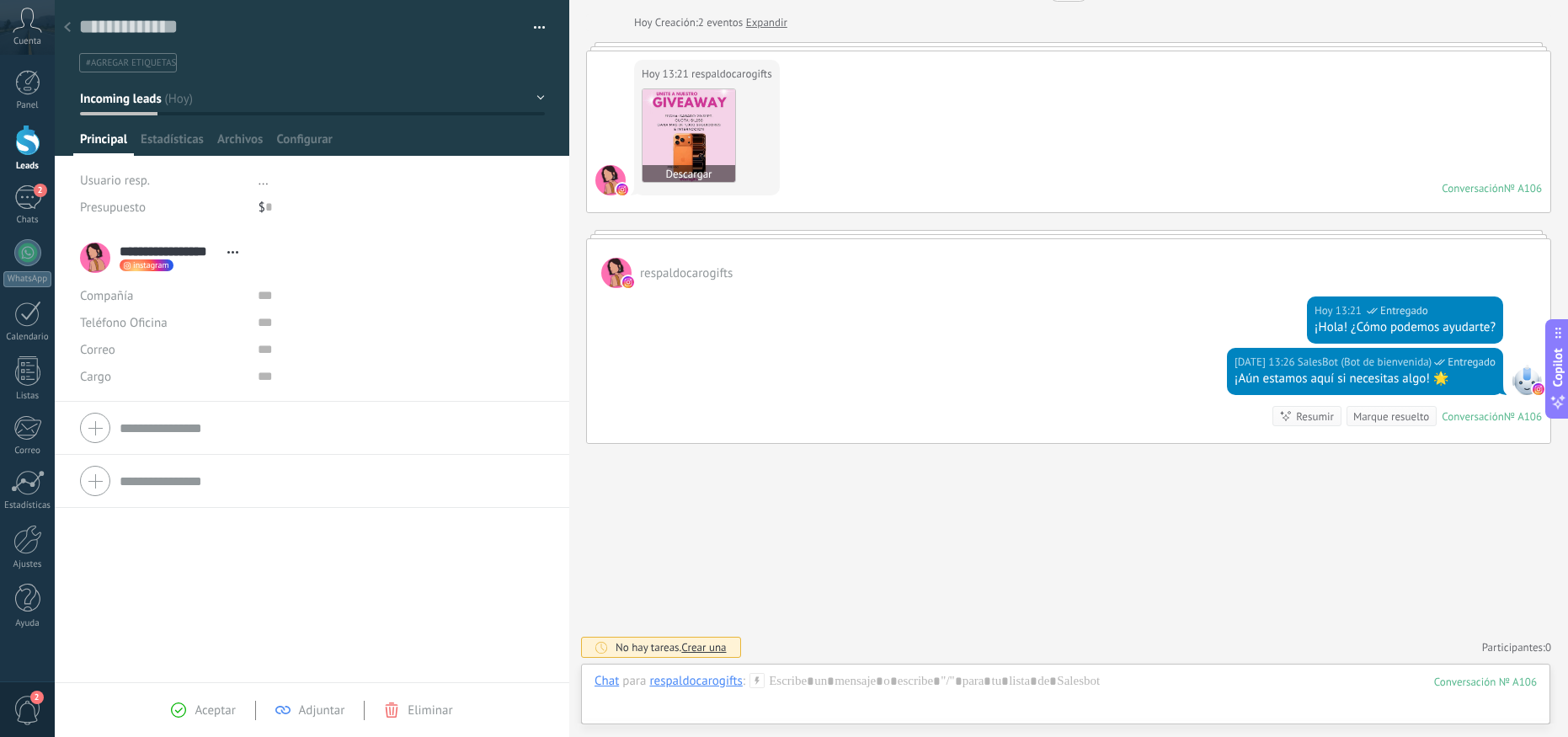
click at [715, 138] on img at bounding box center [689, 135] width 93 height 93
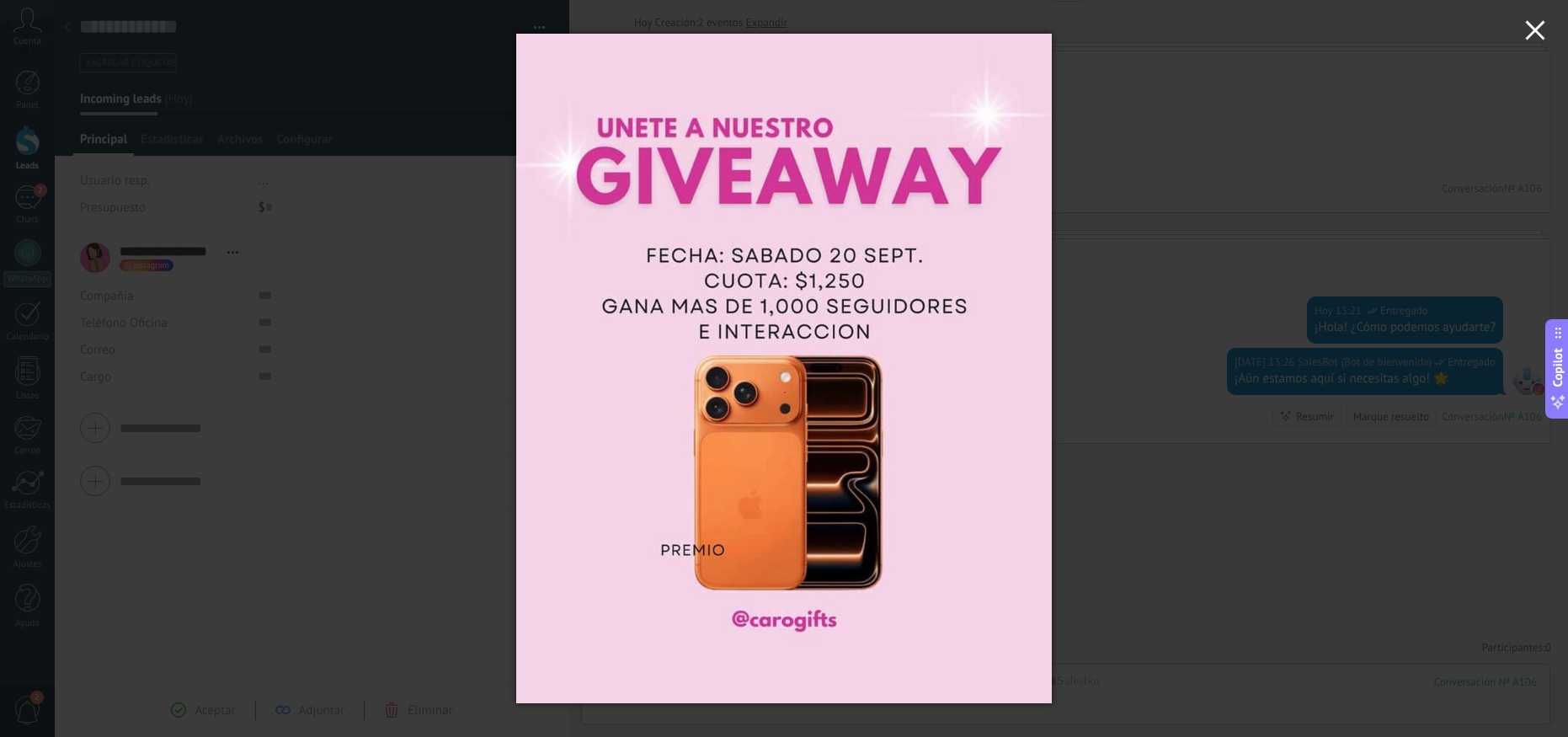
click at [1529, 36] on use "button" at bounding box center [1534, 30] width 20 height 20
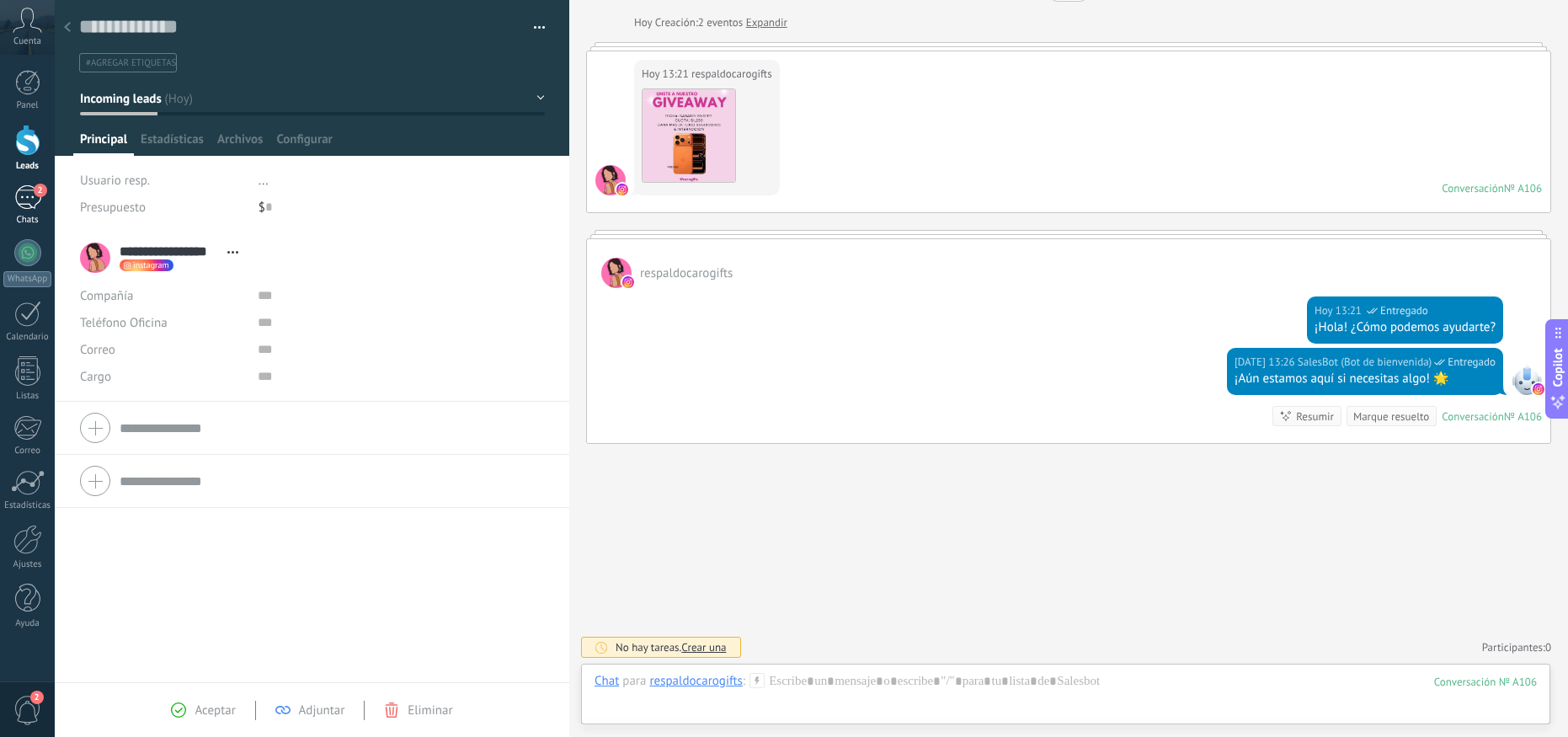
click at [32, 200] on div "2" at bounding box center [28, 197] width 27 height 25
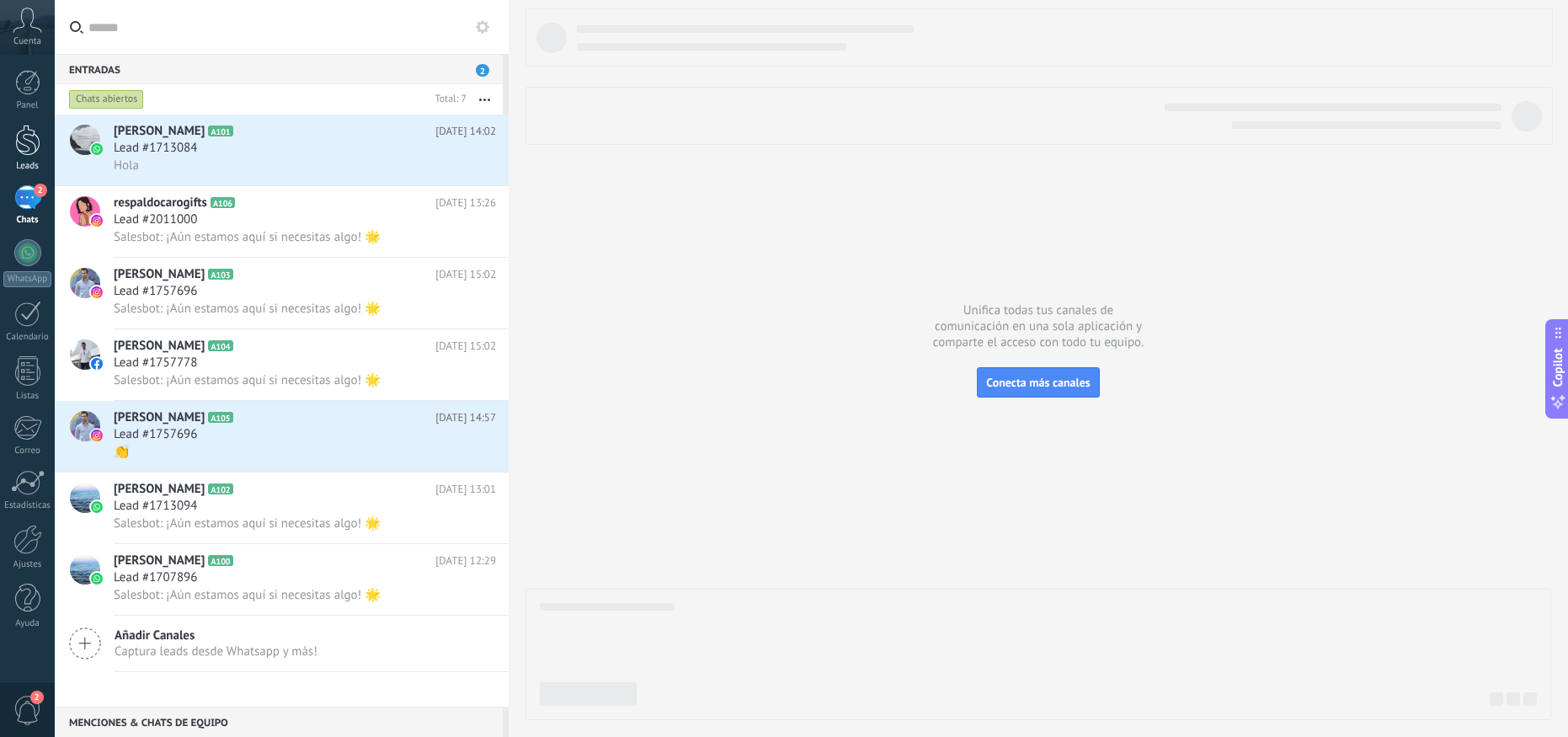
click at [26, 148] on div at bounding box center [28, 140] width 26 height 32
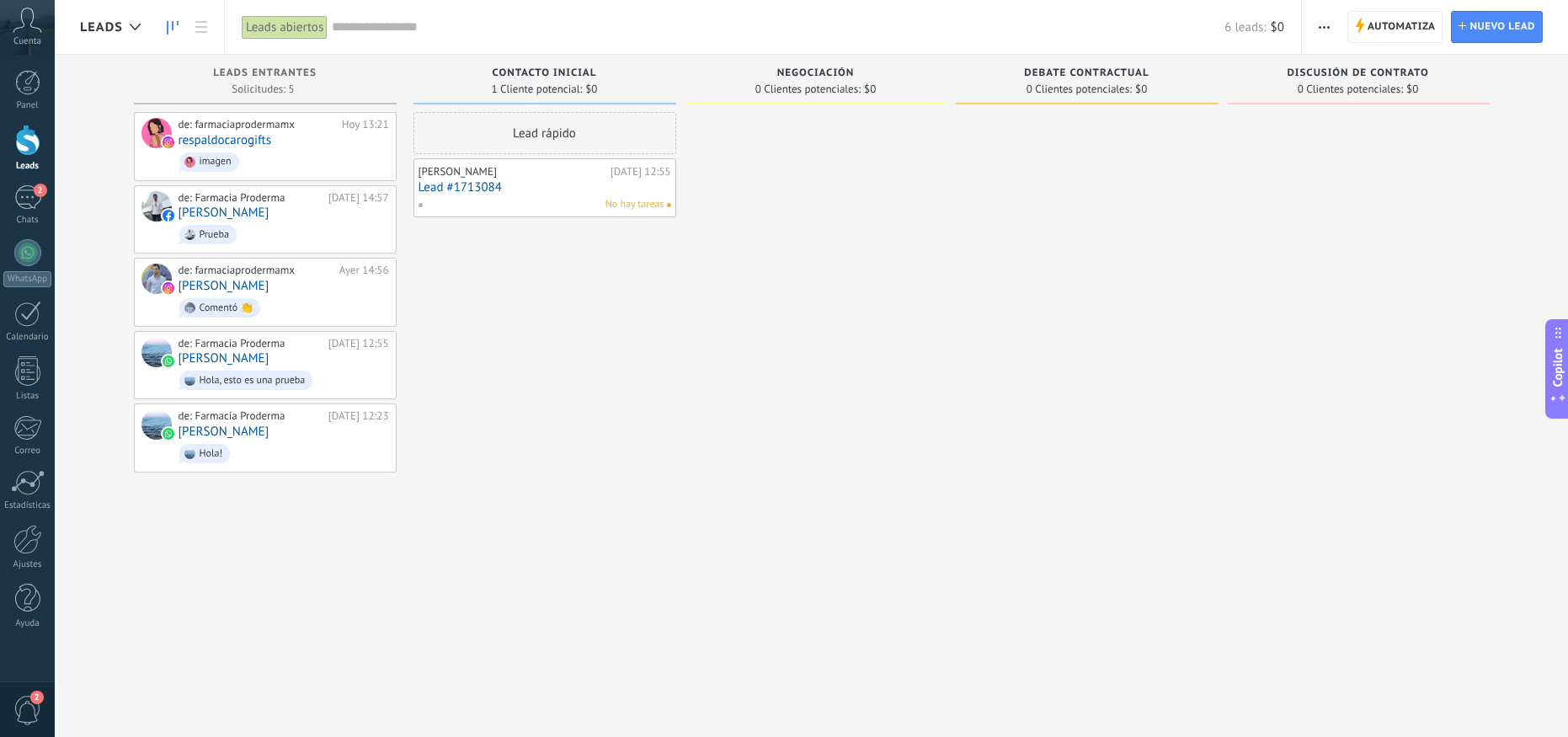
click at [658, 519] on div "Lead rápido [PERSON_NAME][DATE] 12:55 Lead #1713084 No hay tareas" at bounding box center [545, 370] width 262 height 517
